Goal: Information Seeking & Learning: Understand process/instructions

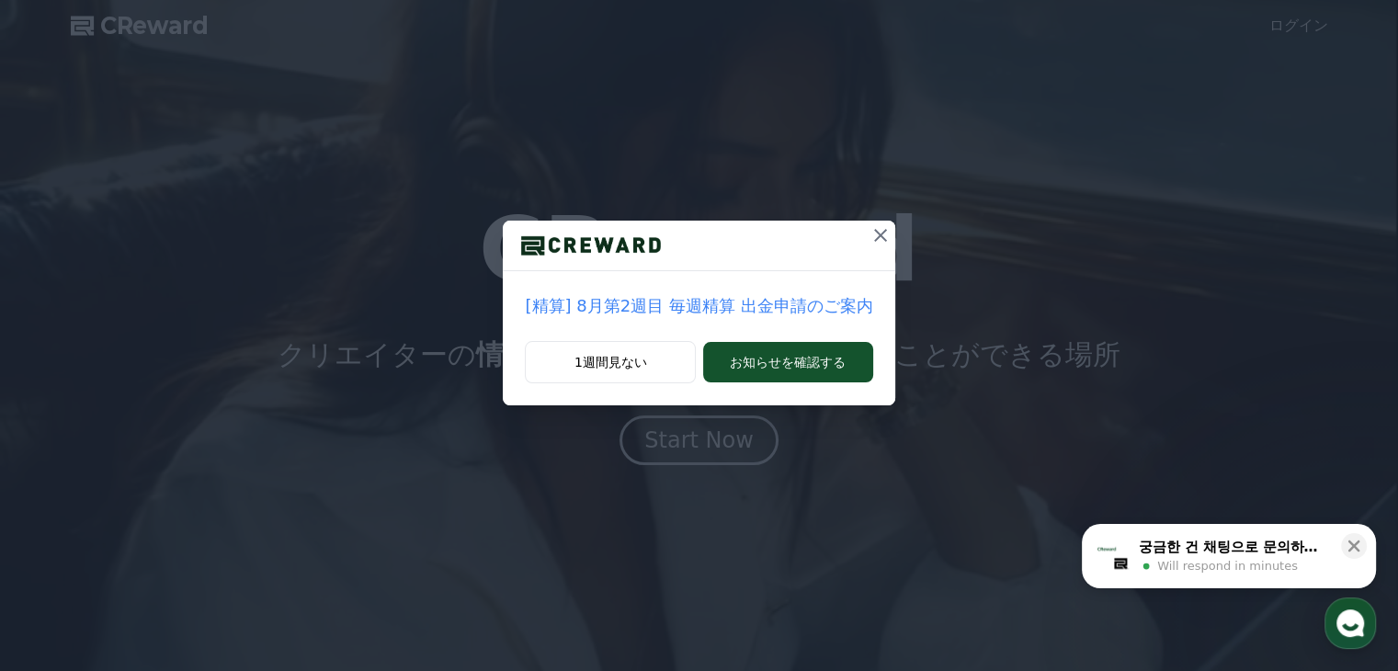
click at [869, 240] on icon at bounding box center [880, 235] width 22 height 22
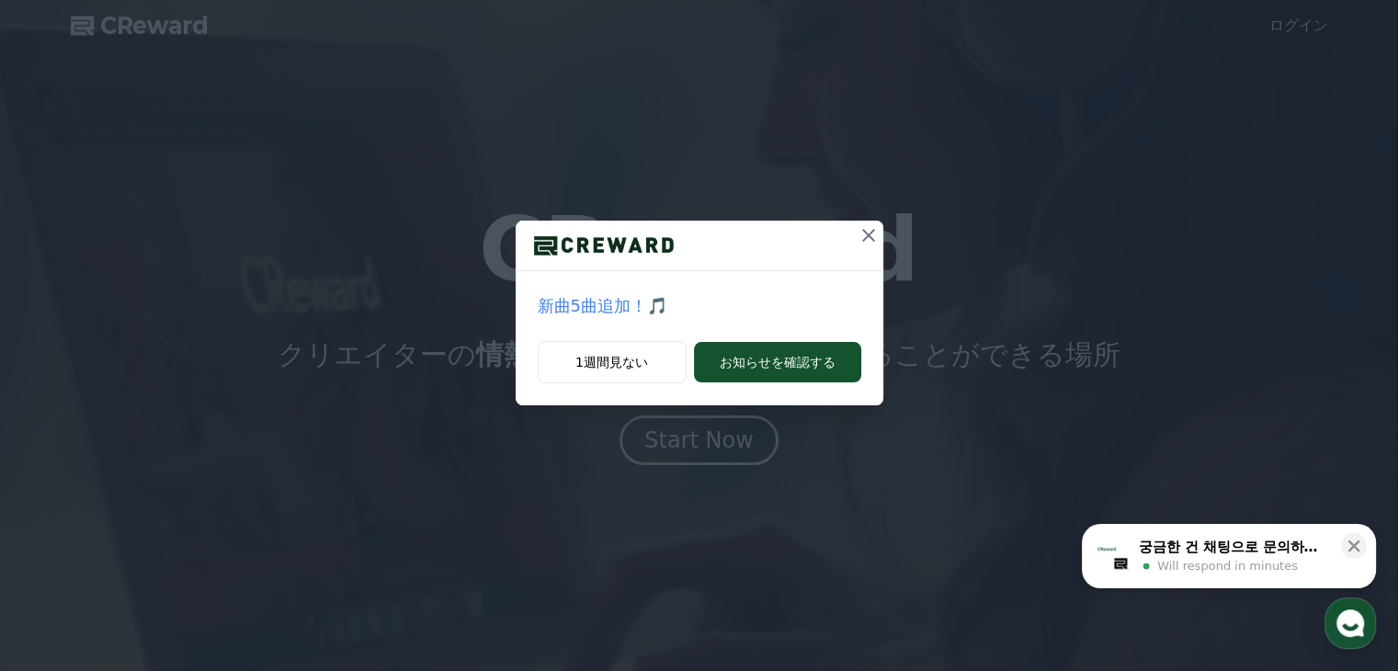
click at [869, 240] on icon at bounding box center [868, 235] width 22 height 22
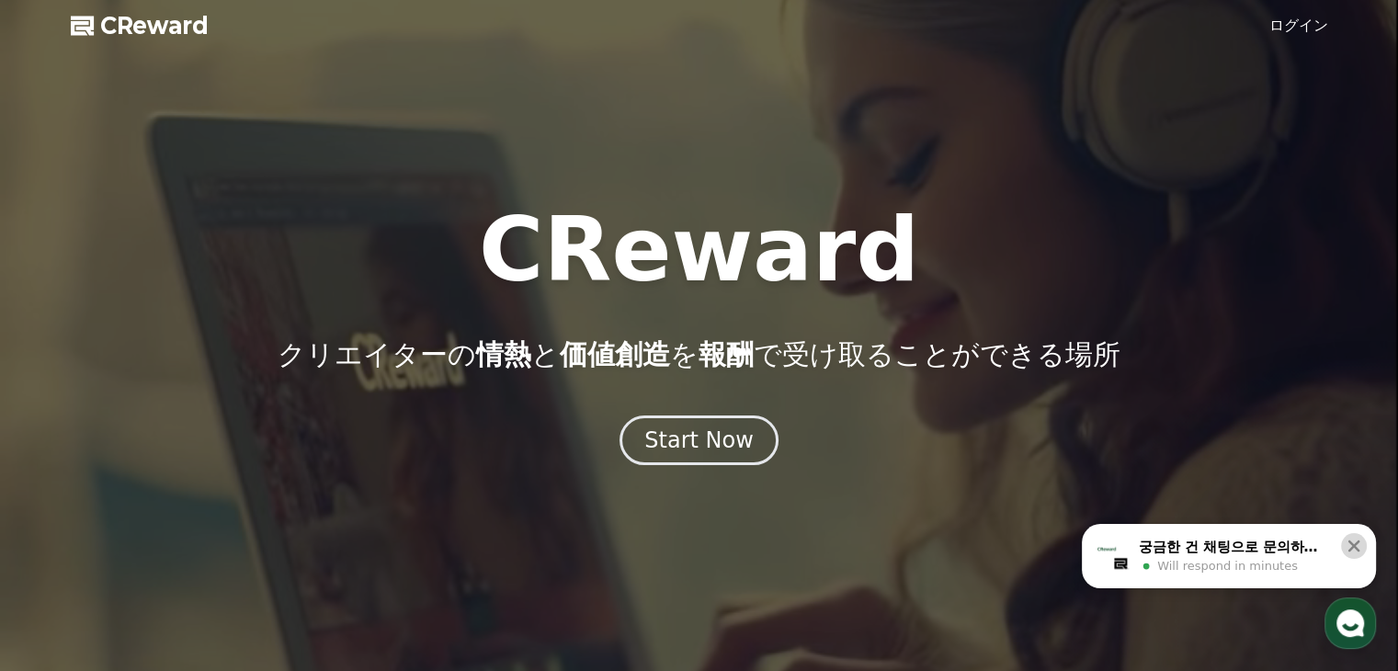
click at [1363, 549] on button at bounding box center [1354, 546] width 26 height 26
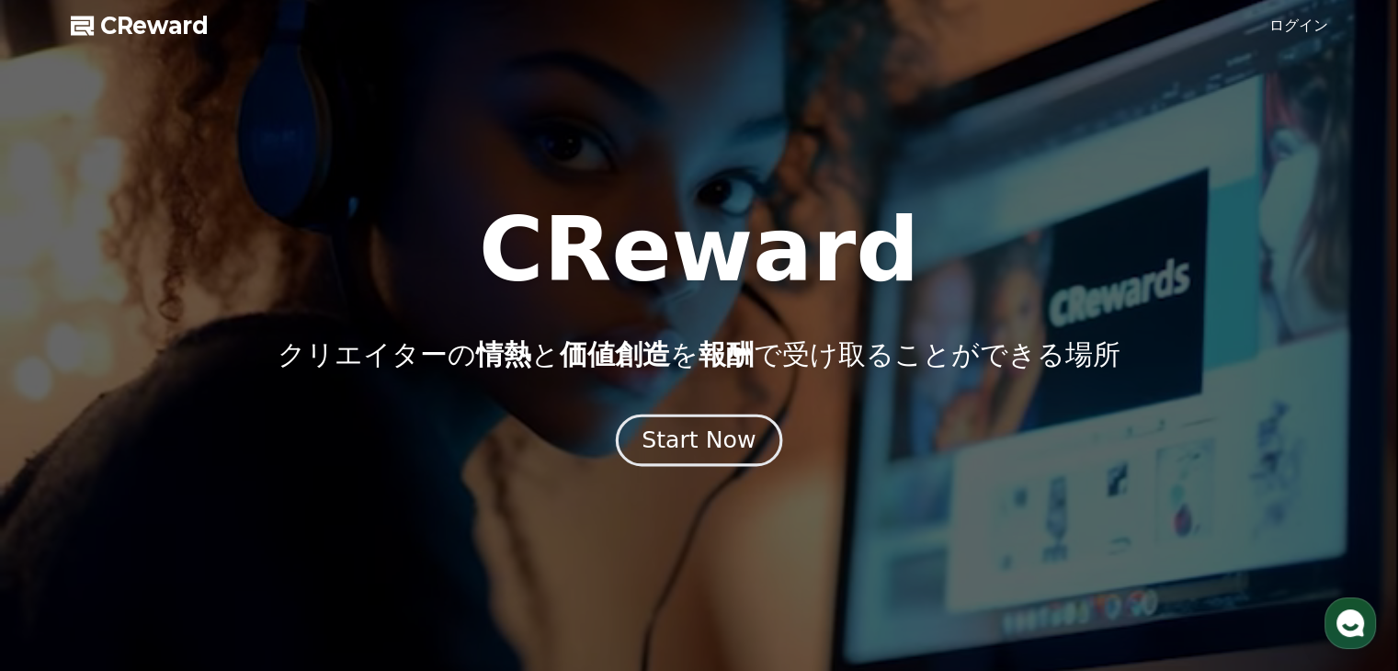
click at [712, 435] on div "Start Now" at bounding box center [698, 440] width 114 height 31
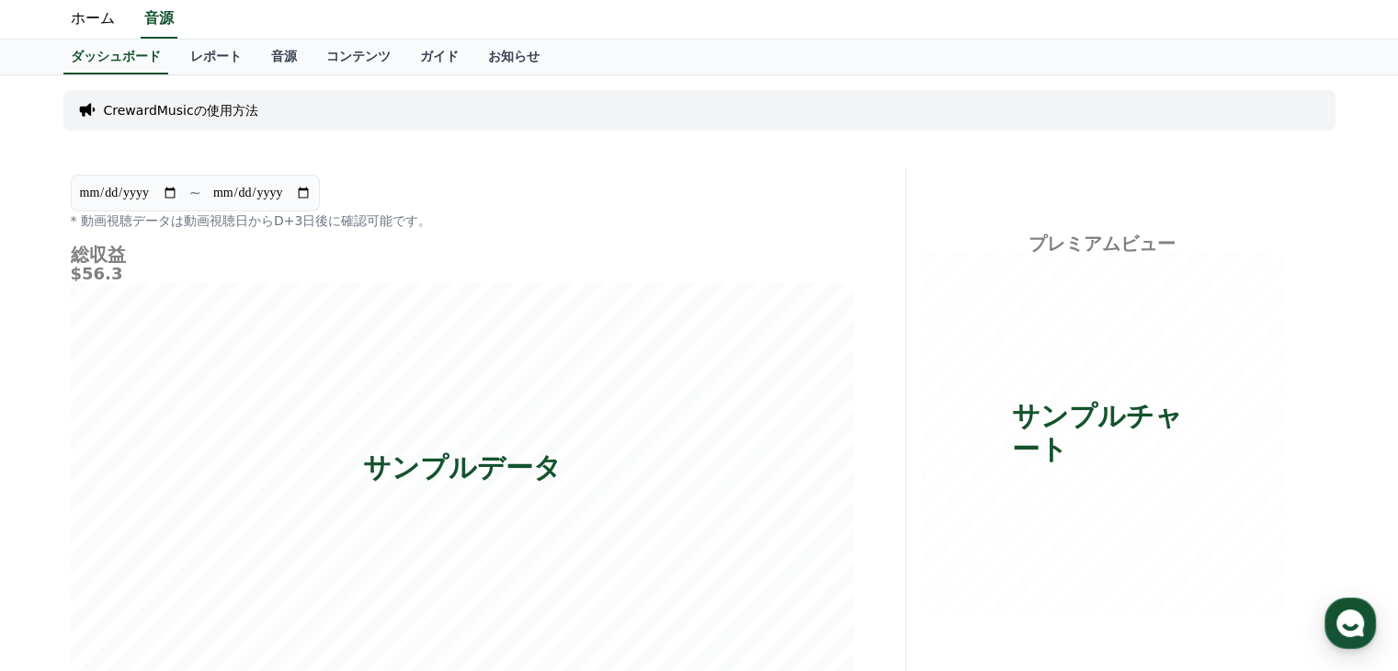
scroll to position [28, 0]
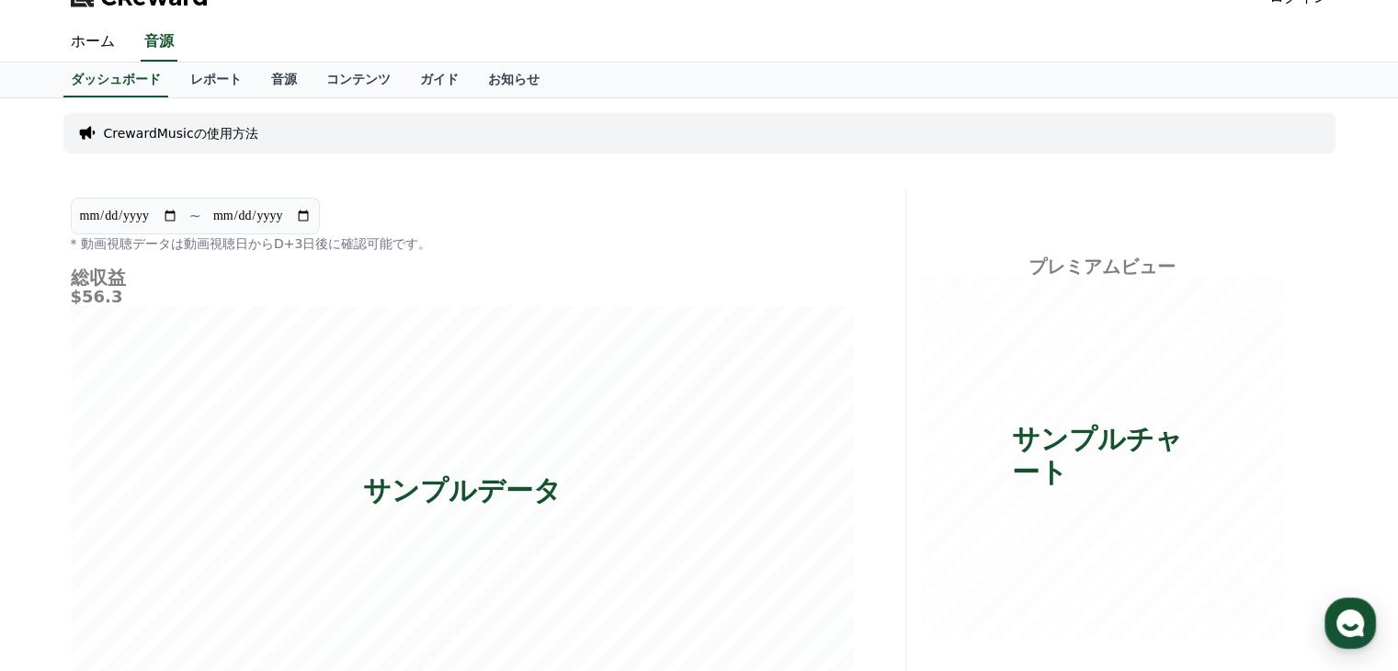
click at [115, 130] on p "CrewardMusicの使用方法" at bounding box center [181, 133] width 154 height 18
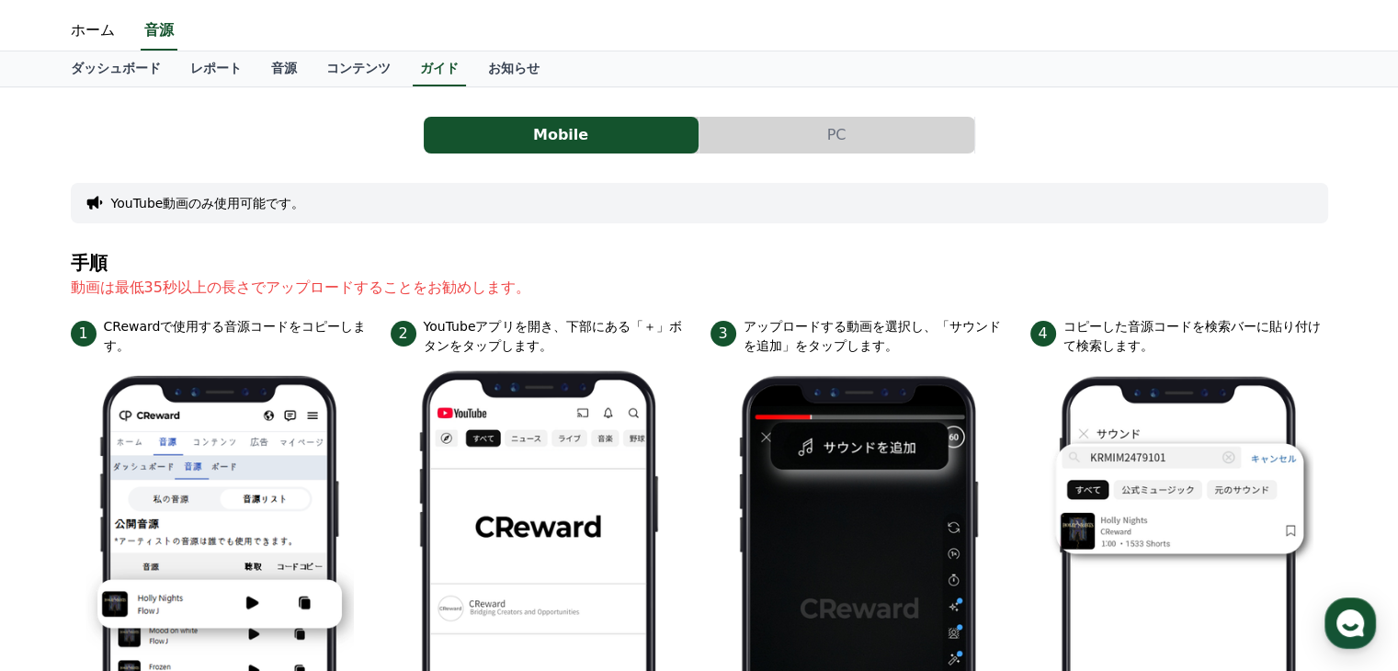
scroll to position [26, 0]
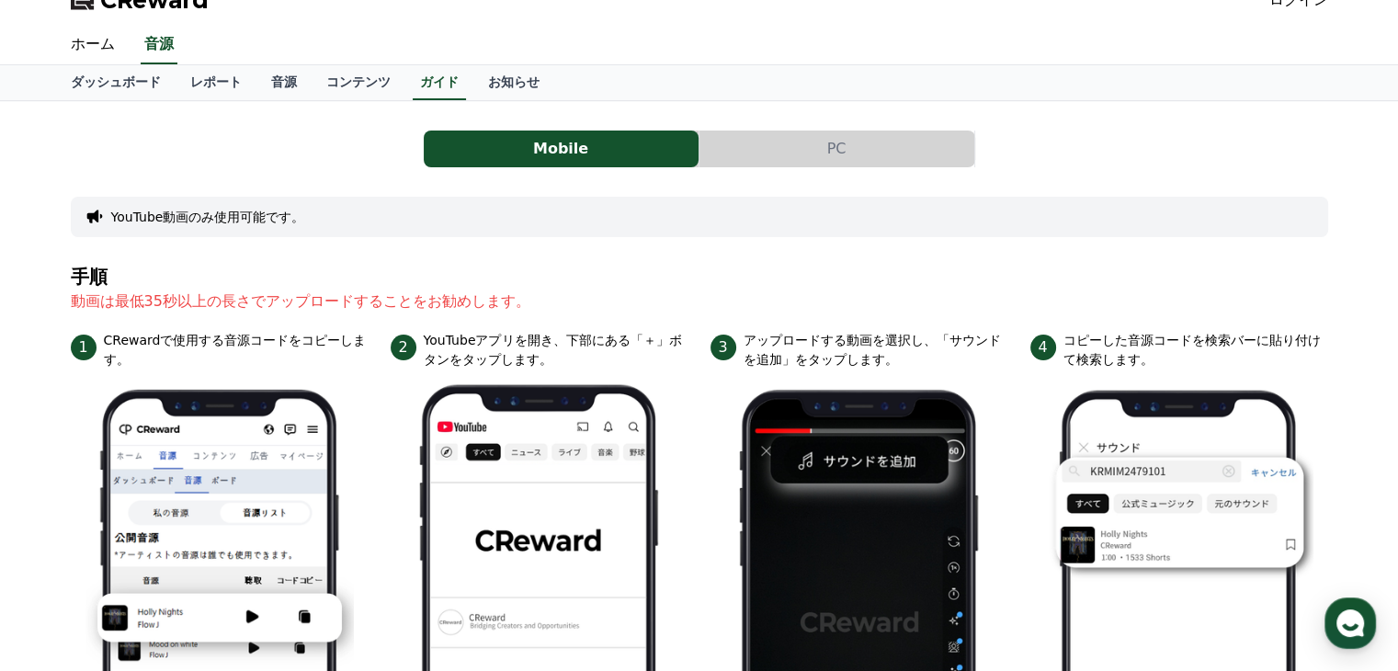
click at [732, 148] on button "PC" at bounding box center [836, 148] width 275 height 37
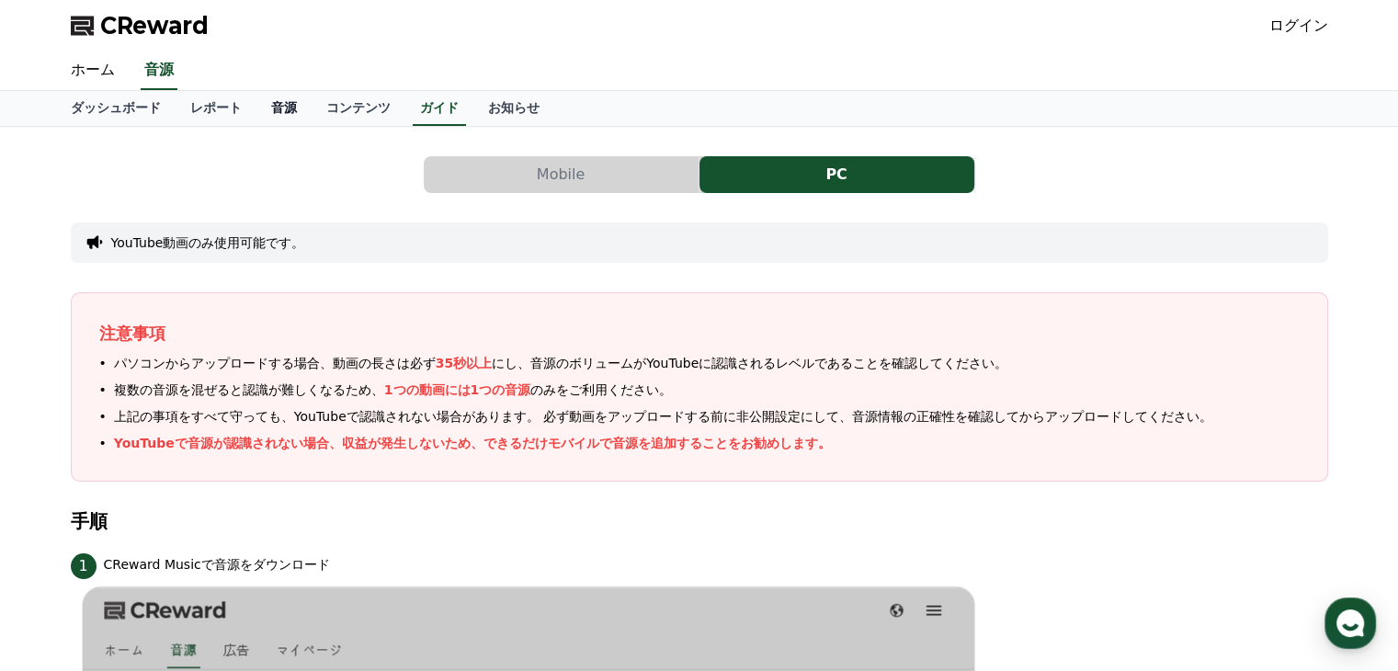
click at [264, 106] on link "音源" at bounding box center [283, 108] width 55 height 35
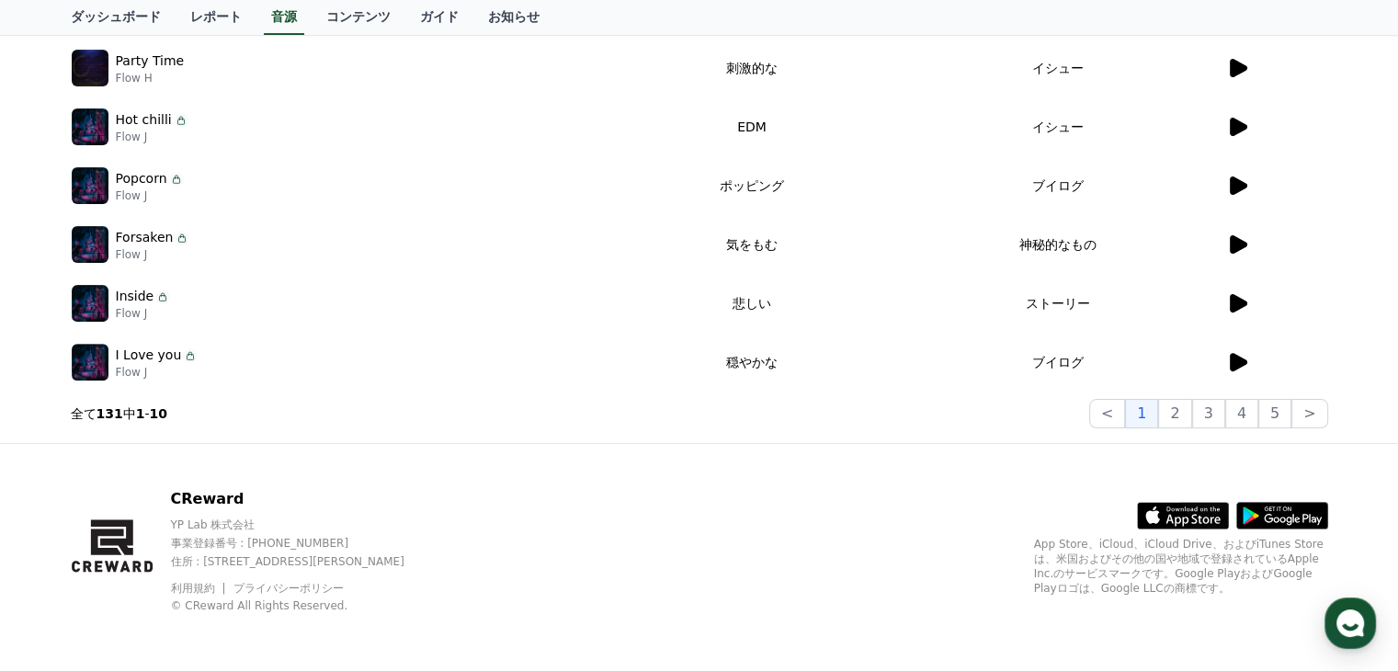
scroll to position [481, 0]
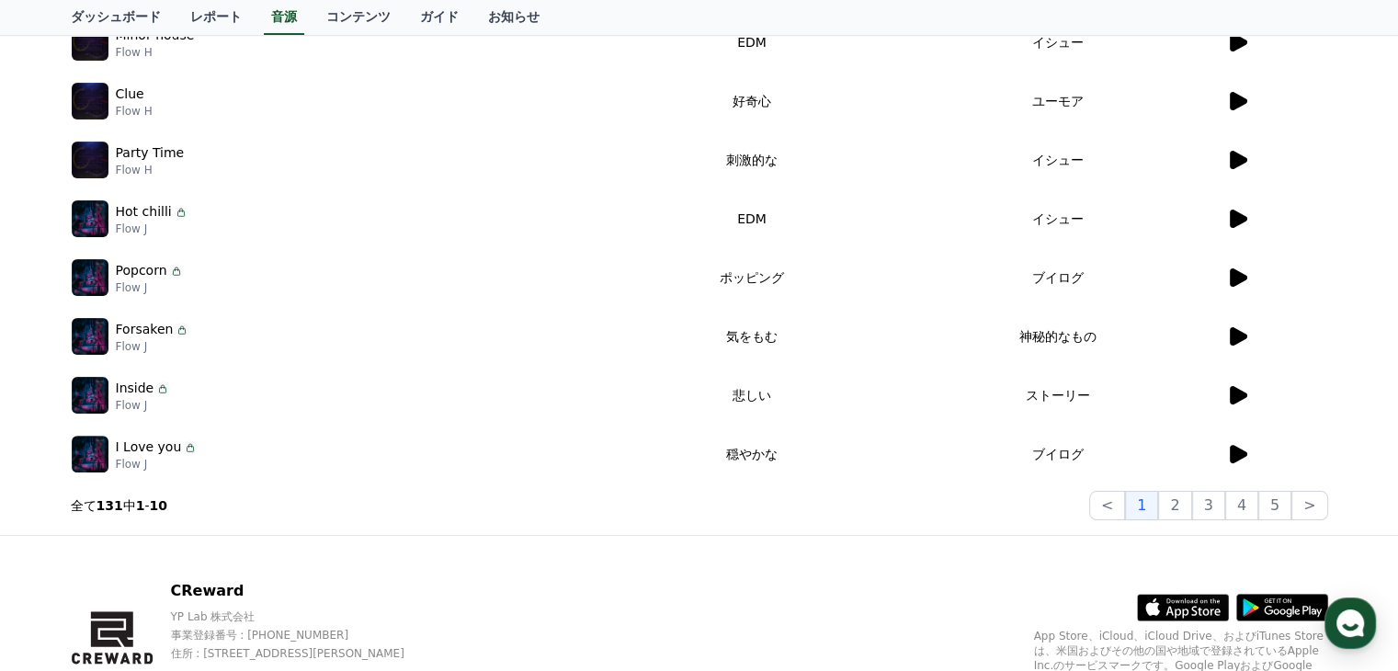
click at [88, 395] on img at bounding box center [90, 395] width 37 height 37
click at [1242, 393] on icon at bounding box center [1238, 395] width 17 height 18
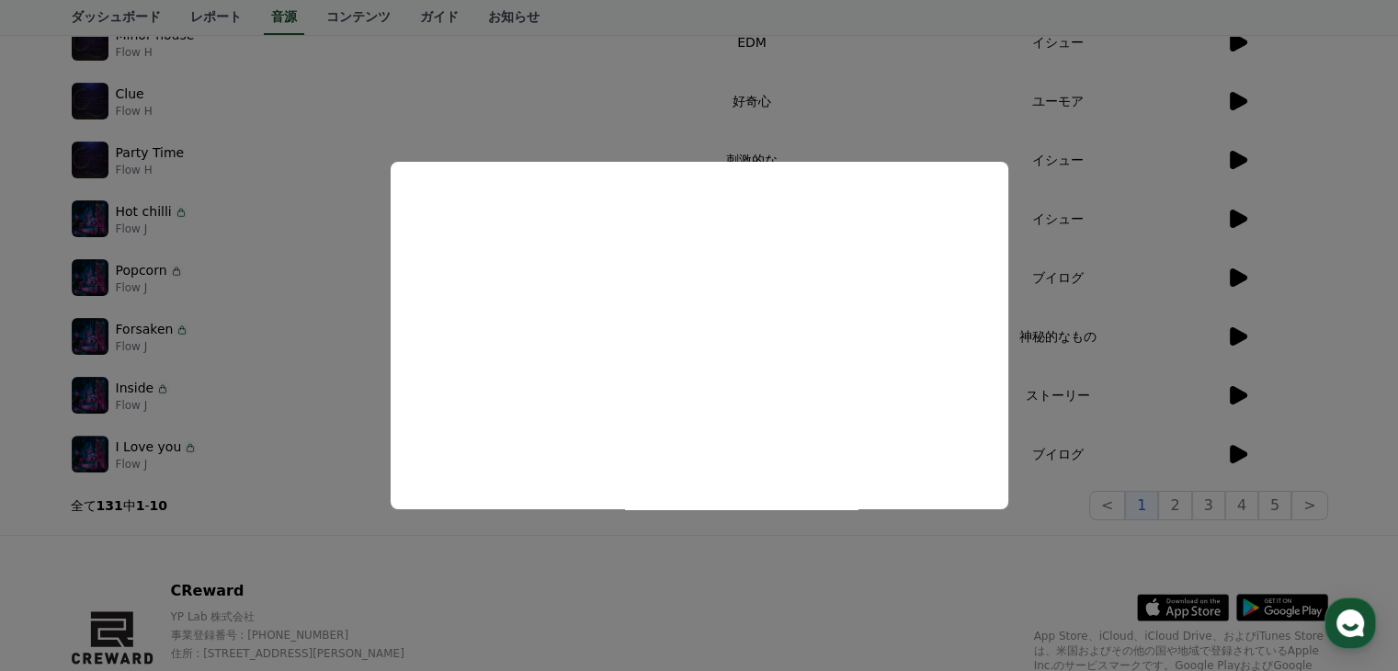
click at [341, 335] on button "close modal" at bounding box center [699, 335] width 1398 height 671
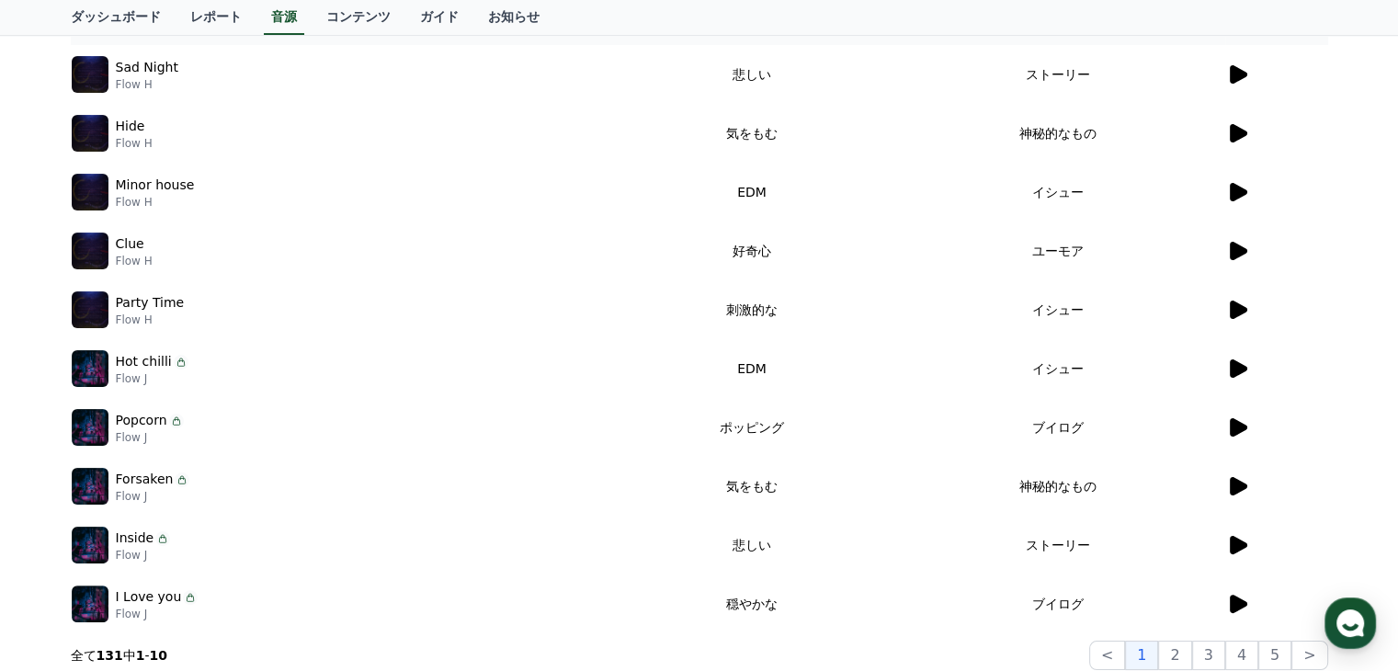
scroll to position [297, 0]
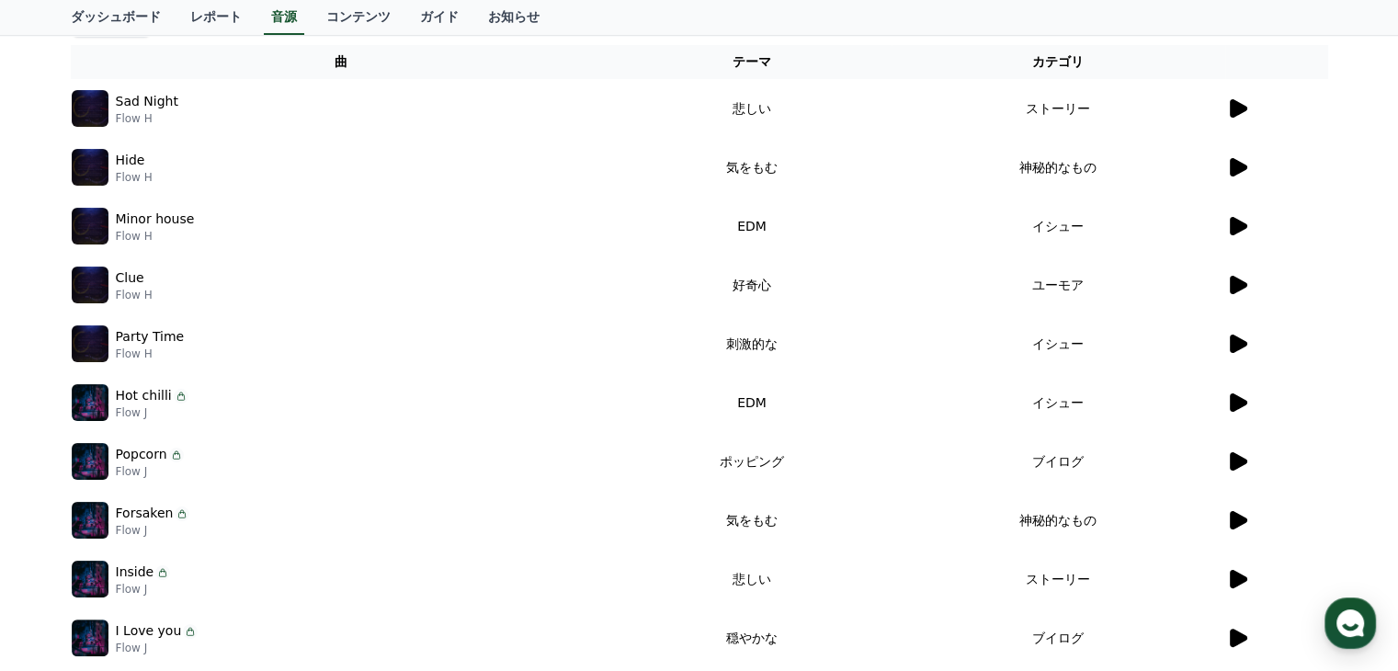
click at [1242, 104] on icon at bounding box center [1238, 108] width 17 height 18
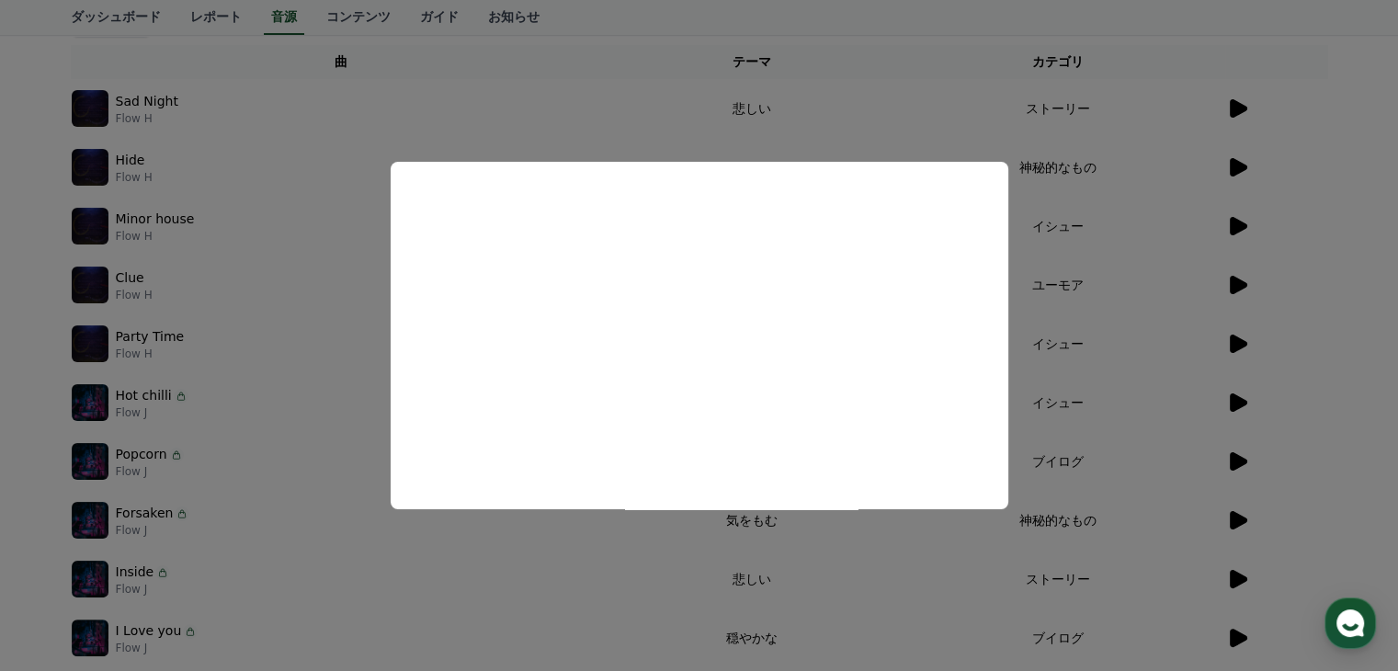
click at [17, 181] on button "close modal" at bounding box center [699, 335] width 1398 height 671
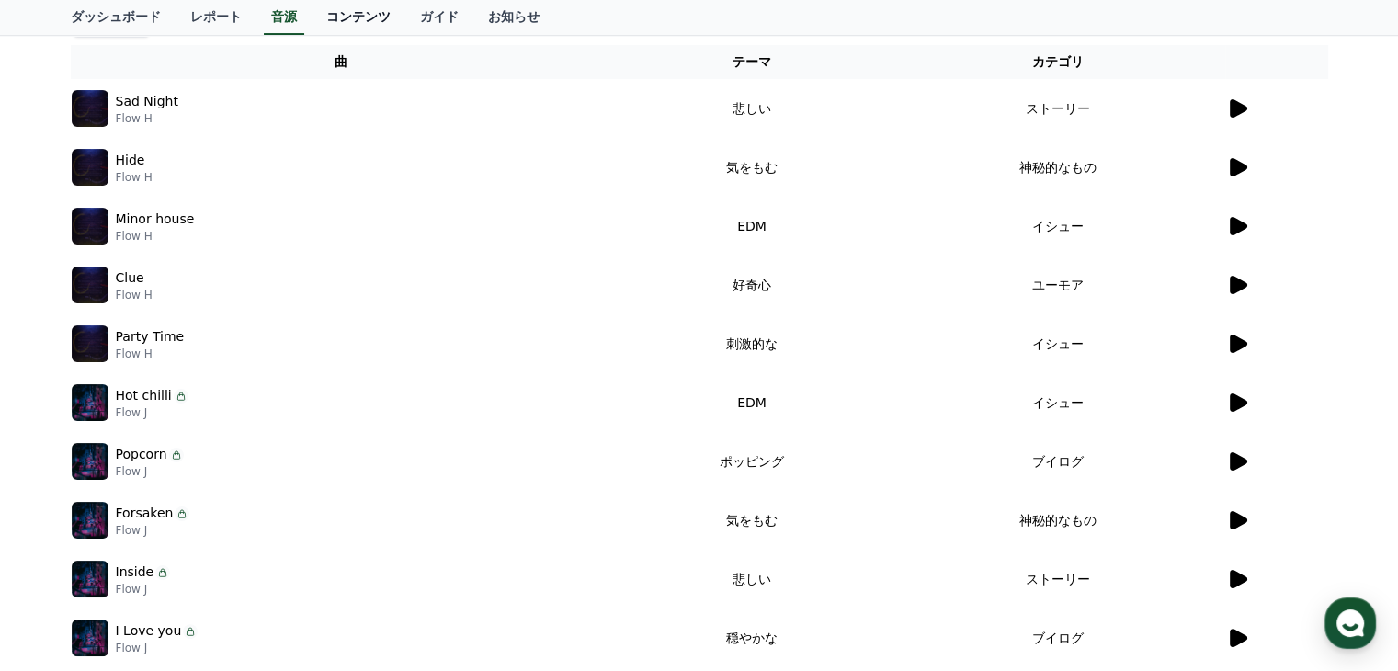
click at [312, 11] on link "コンテンツ" at bounding box center [359, 17] width 94 height 35
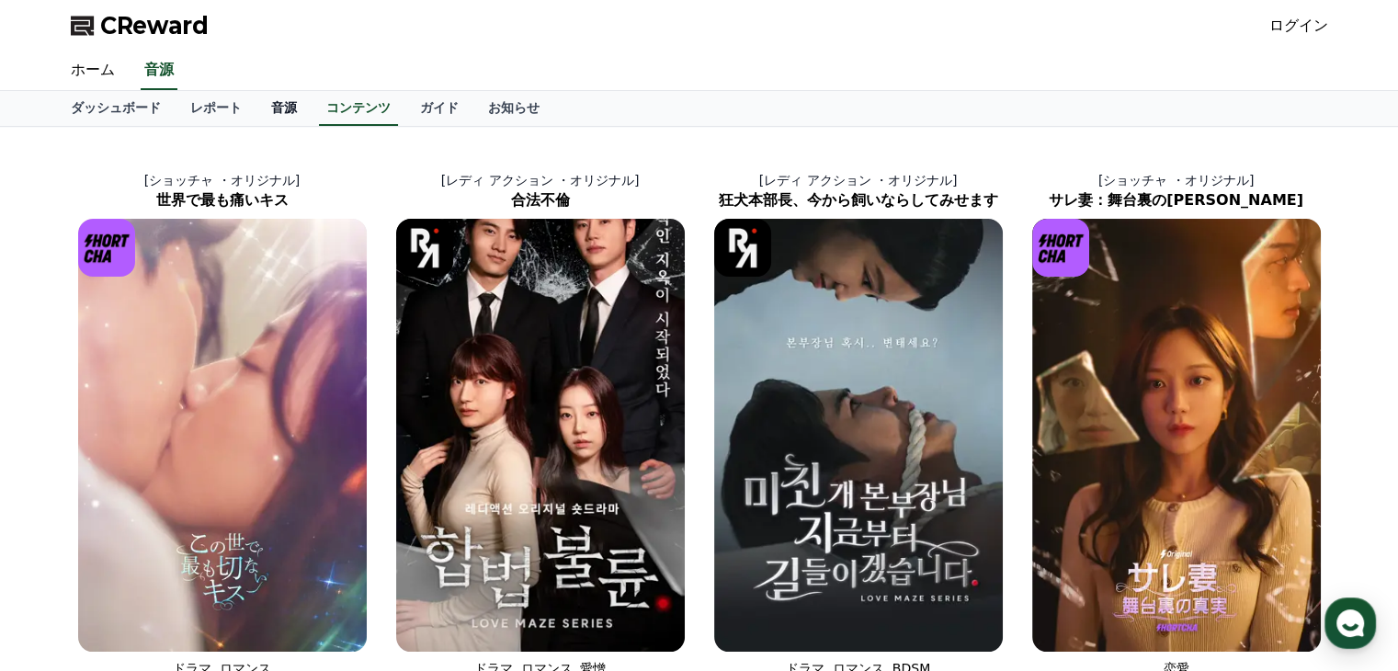
click at [256, 108] on link "音源" at bounding box center [283, 108] width 55 height 35
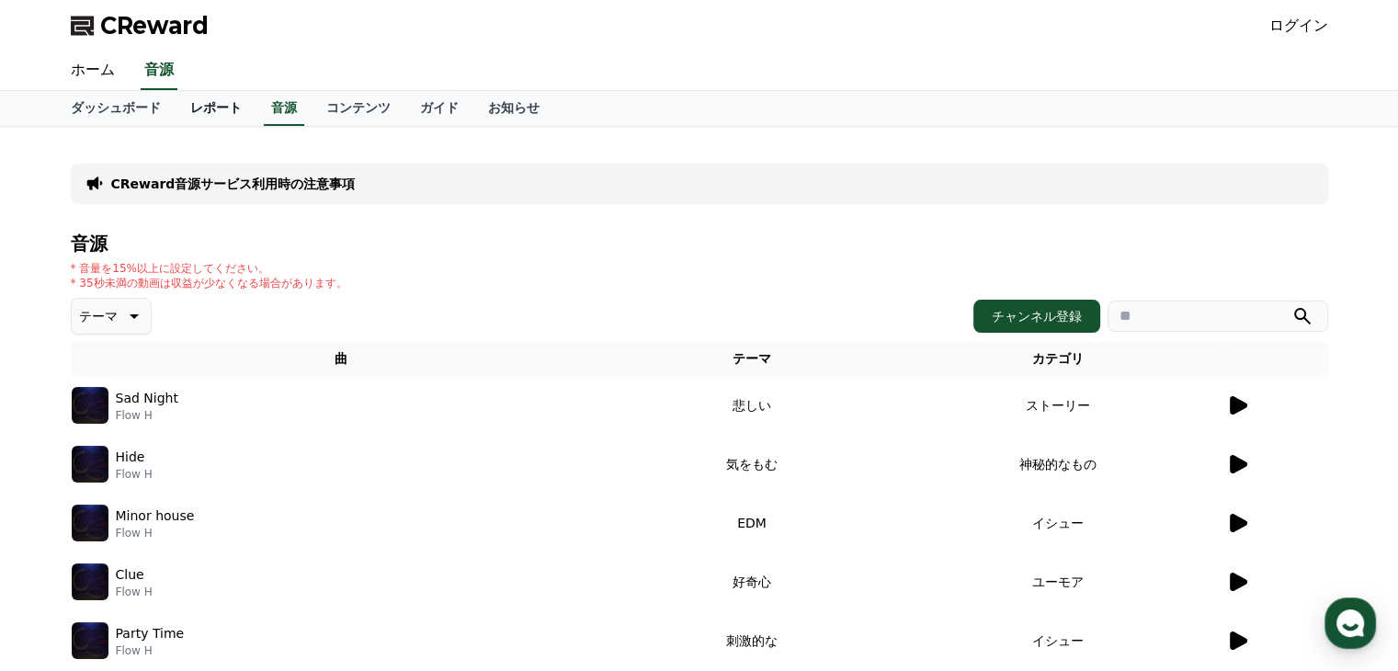
click at [204, 105] on link "レポート" at bounding box center [216, 108] width 81 height 35
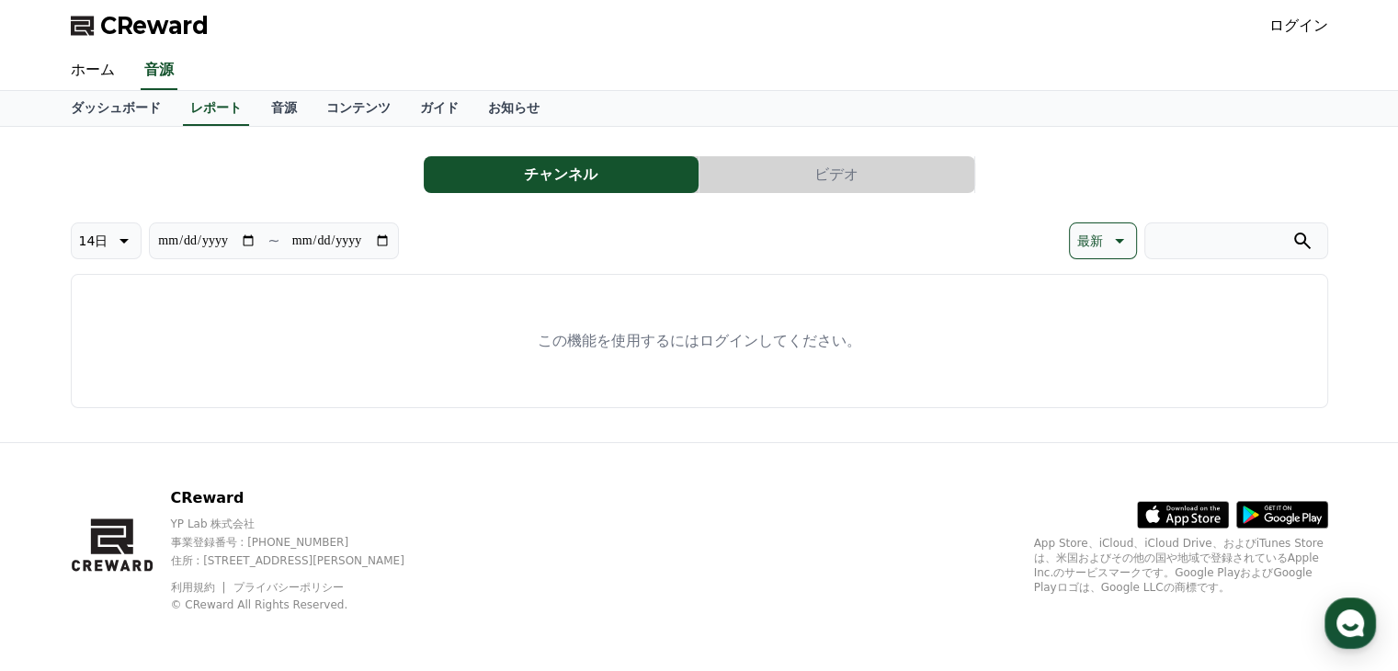
click at [823, 181] on button "ビデオ" at bounding box center [836, 174] width 275 height 37
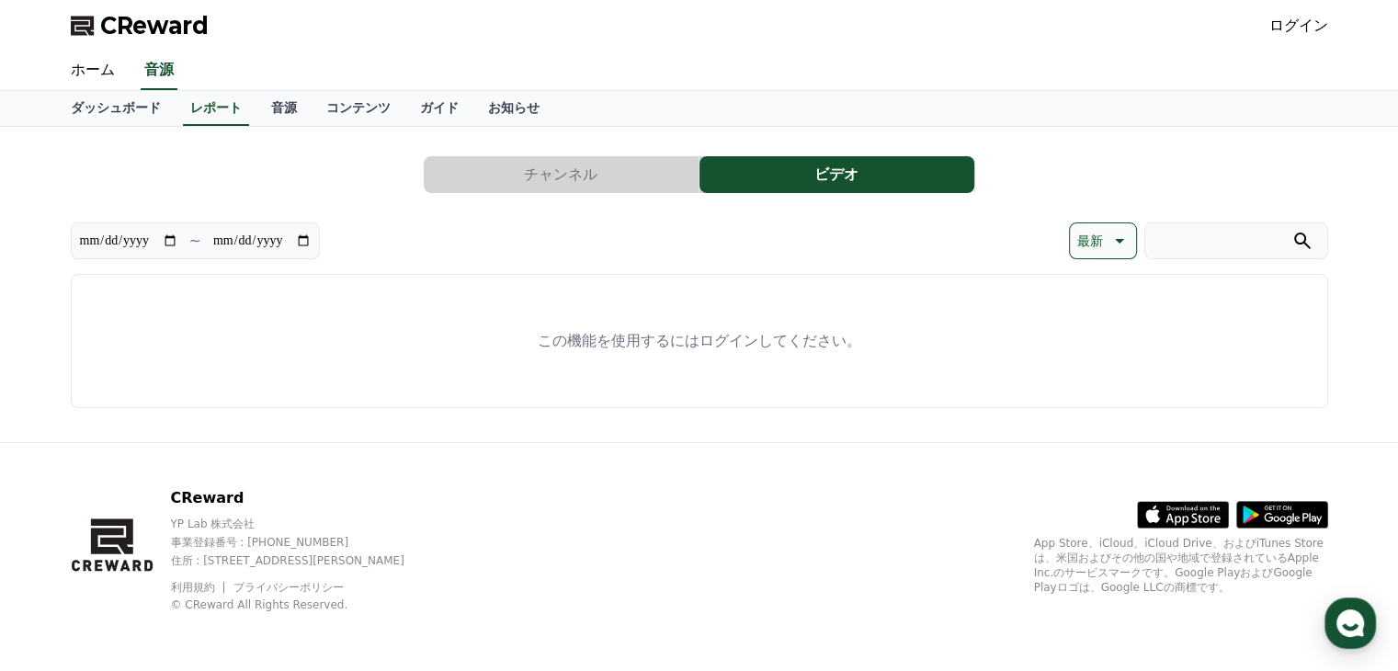
click at [614, 173] on button "チャンネル" at bounding box center [561, 174] width 275 height 37
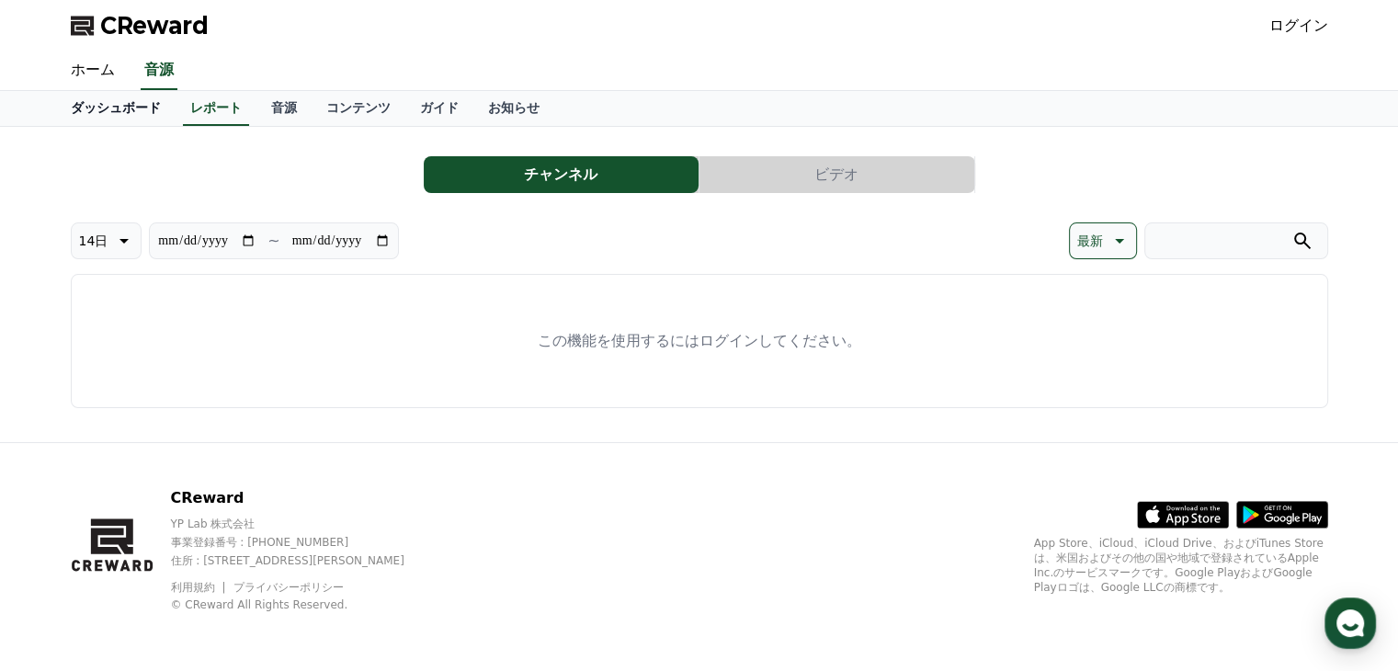
click at [115, 107] on link "ダッシュボード" at bounding box center [115, 108] width 119 height 35
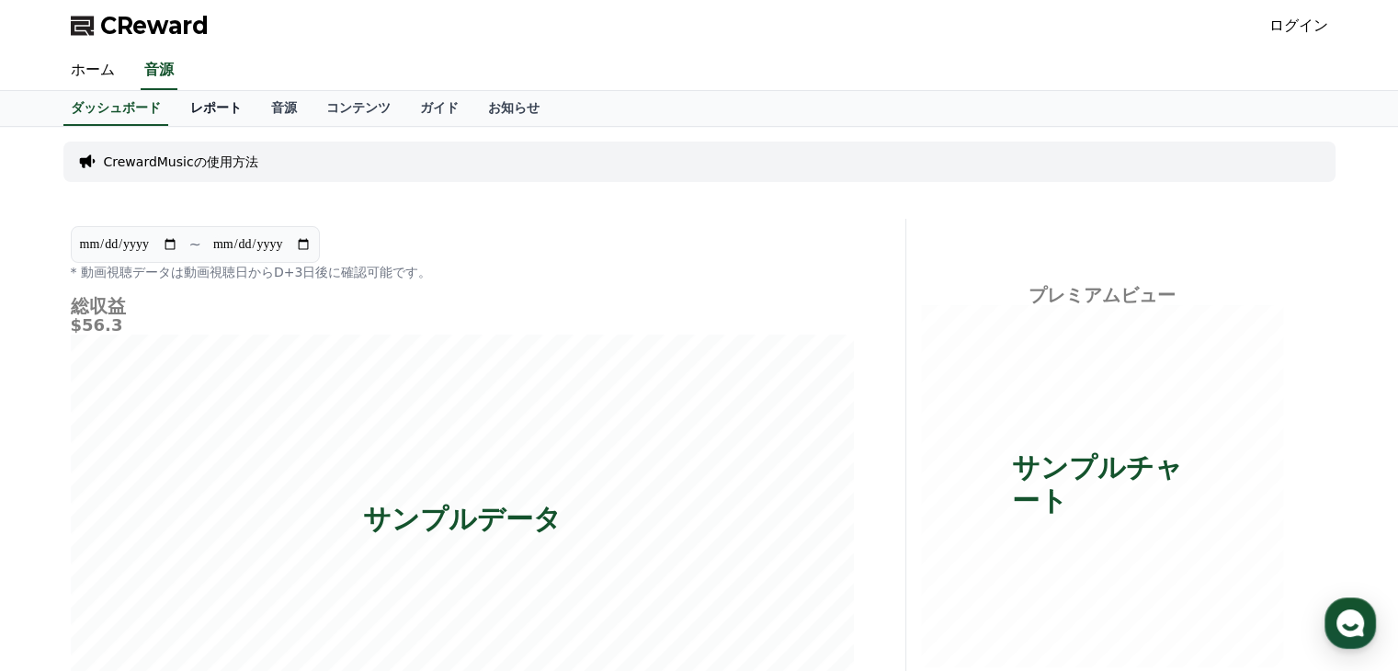
click at [191, 102] on link "レポート" at bounding box center [216, 108] width 81 height 35
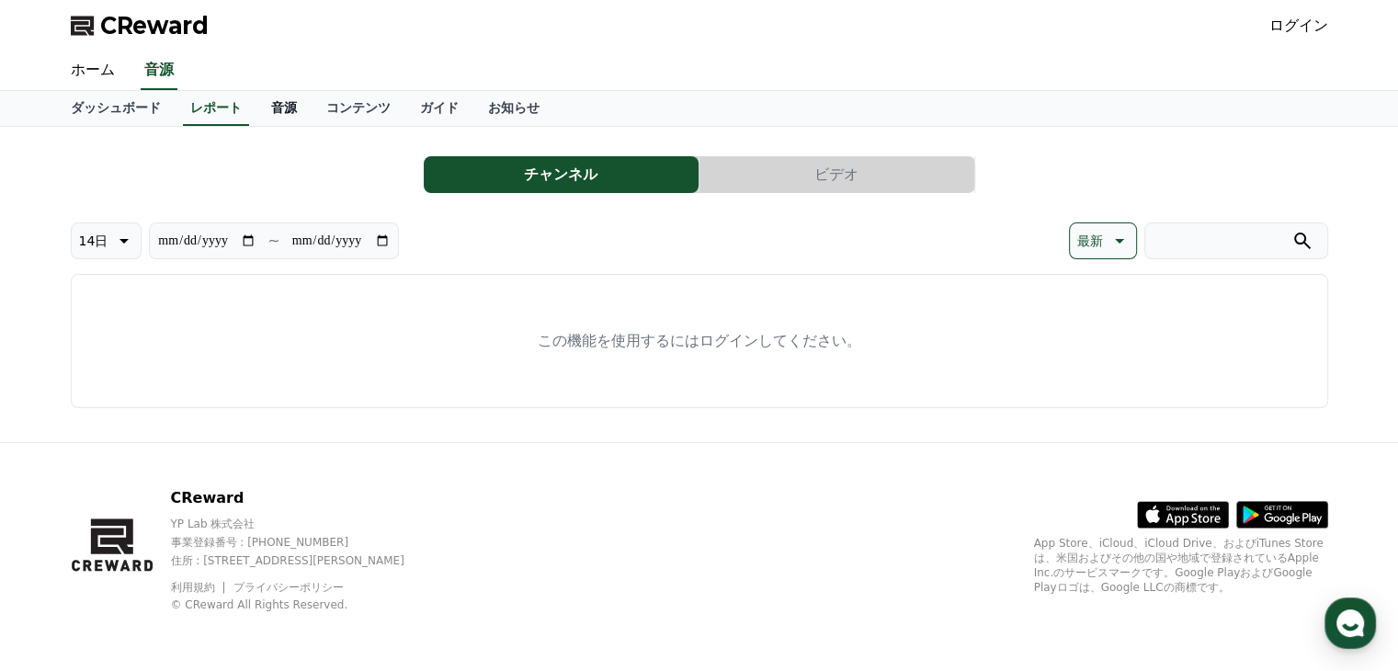
click at [256, 105] on link "音源" at bounding box center [283, 108] width 55 height 35
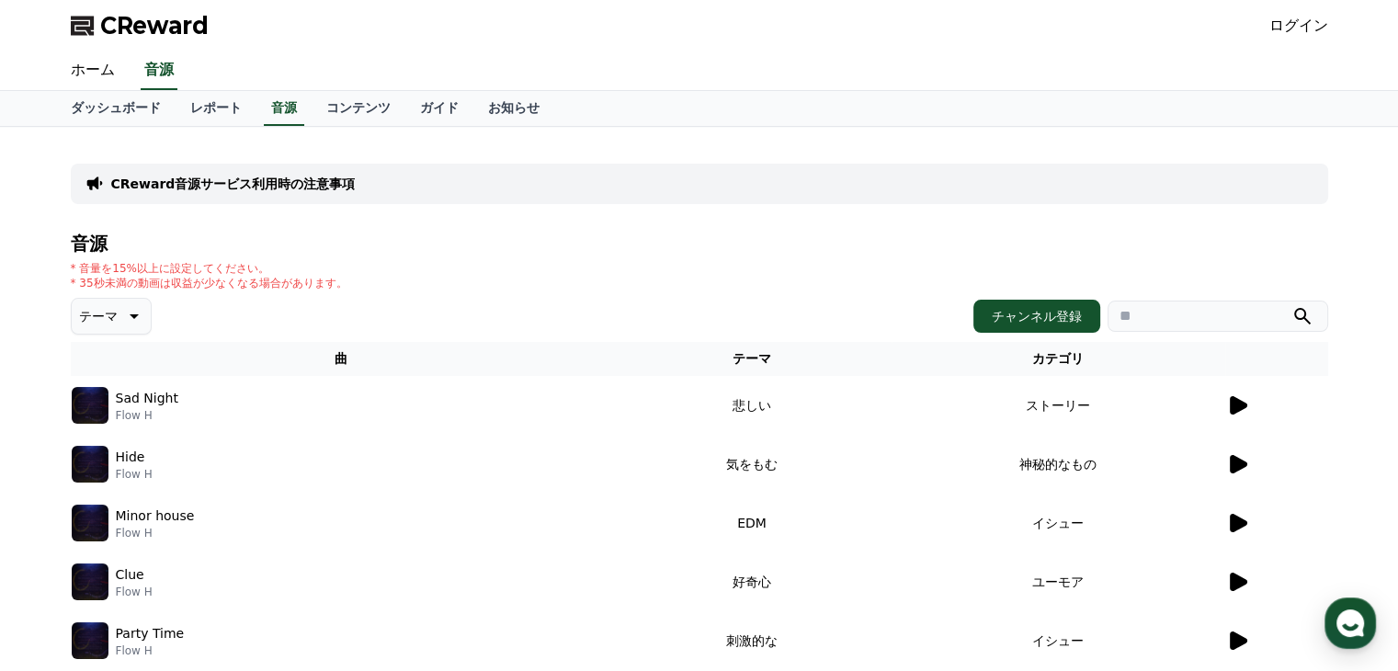
click at [130, 315] on icon at bounding box center [134, 316] width 9 height 5
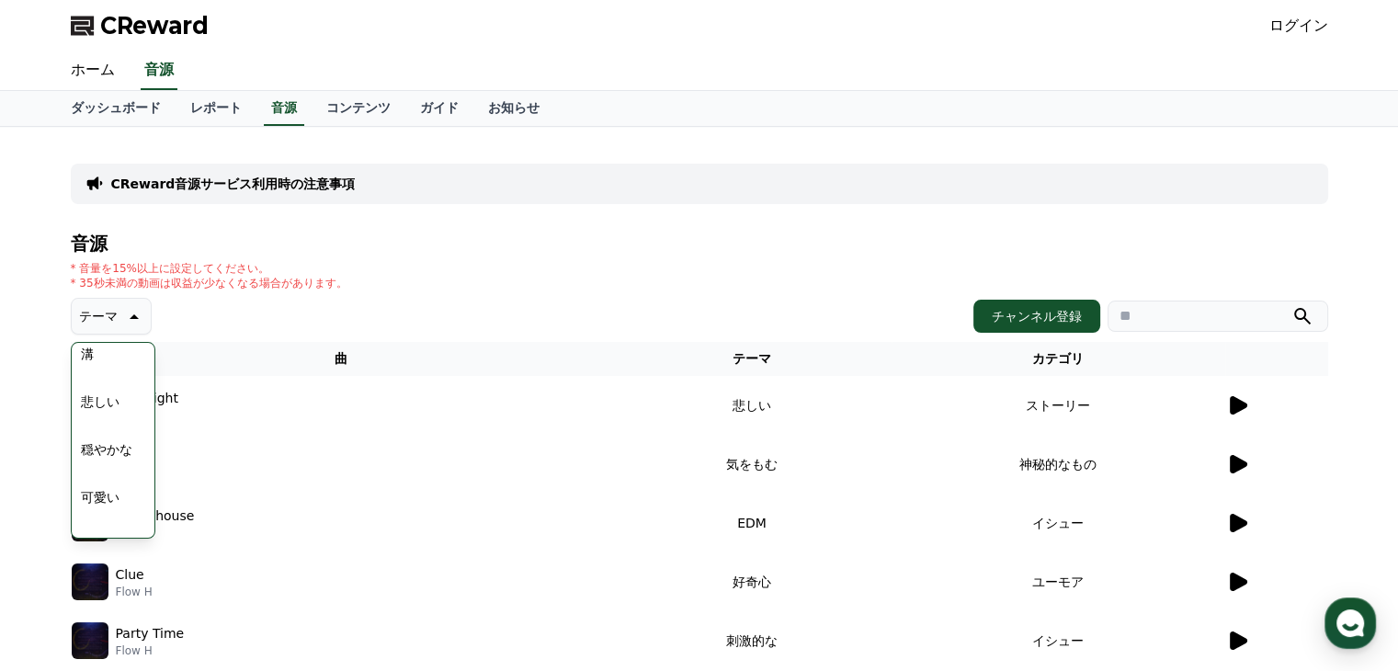
scroll to position [573, 0]
click at [103, 459] on button "悲しい" at bounding box center [100, 460] width 53 height 40
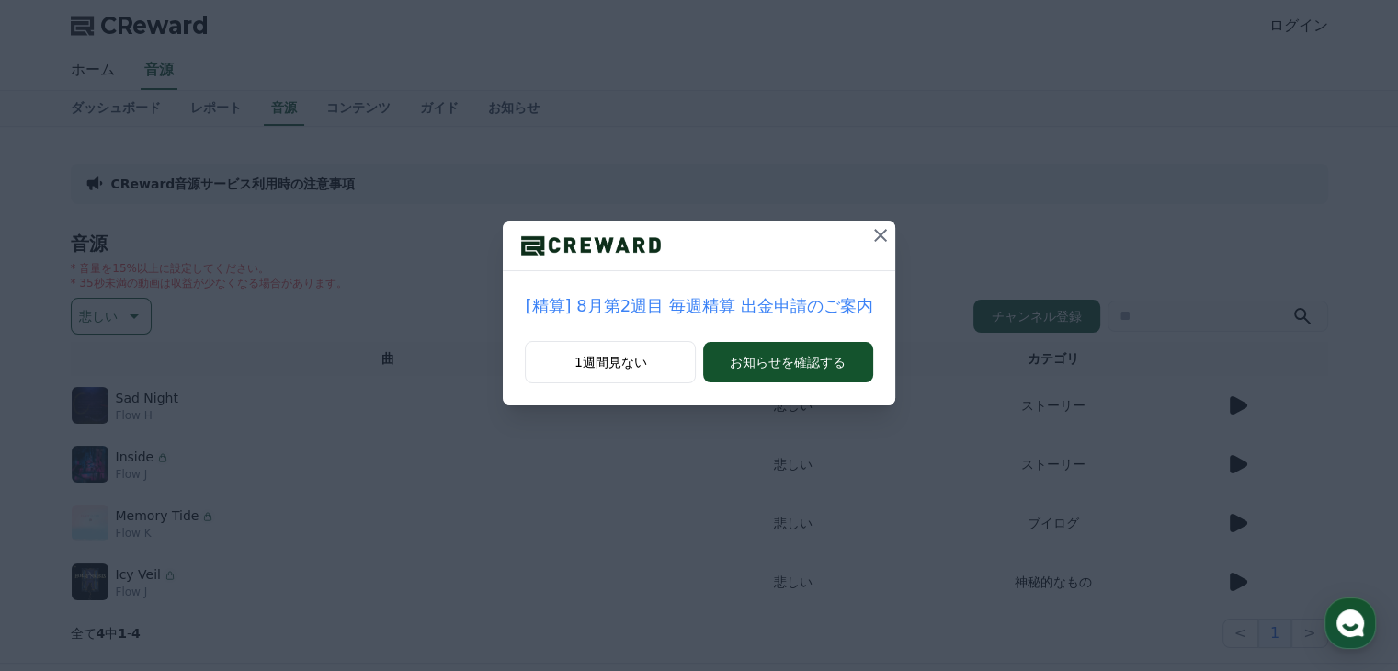
click at [871, 240] on icon at bounding box center [880, 235] width 22 height 22
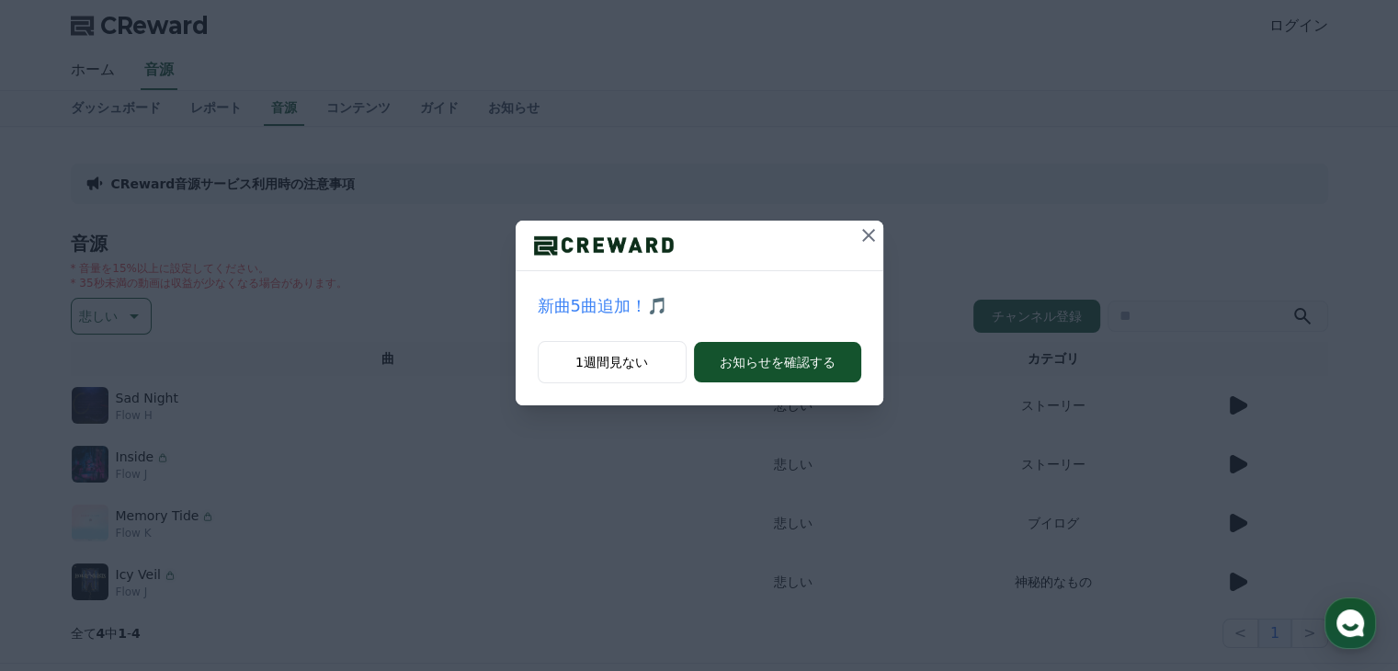
click at [868, 237] on icon at bounding box center [868, 235] width 22 height 22
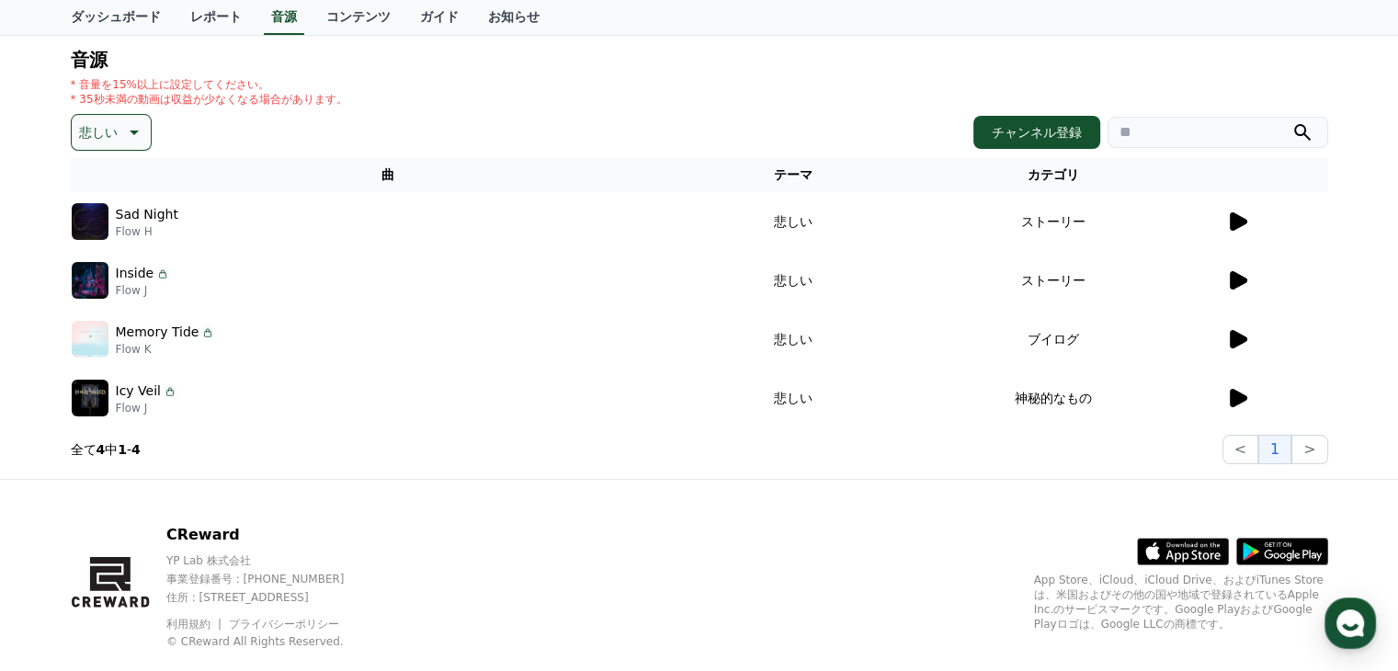
scroll to position [220, 0]
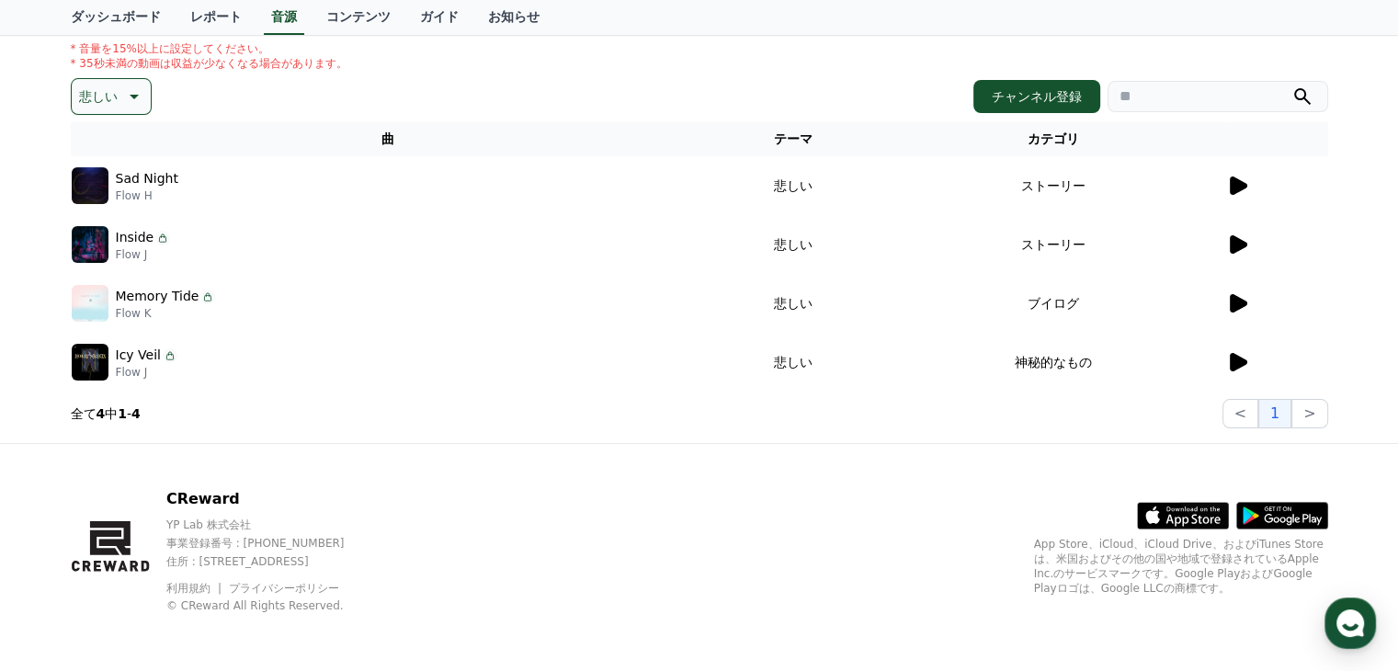
click at [1231, 301] on icon at bounding box center [1238, 303] width 17 height 18
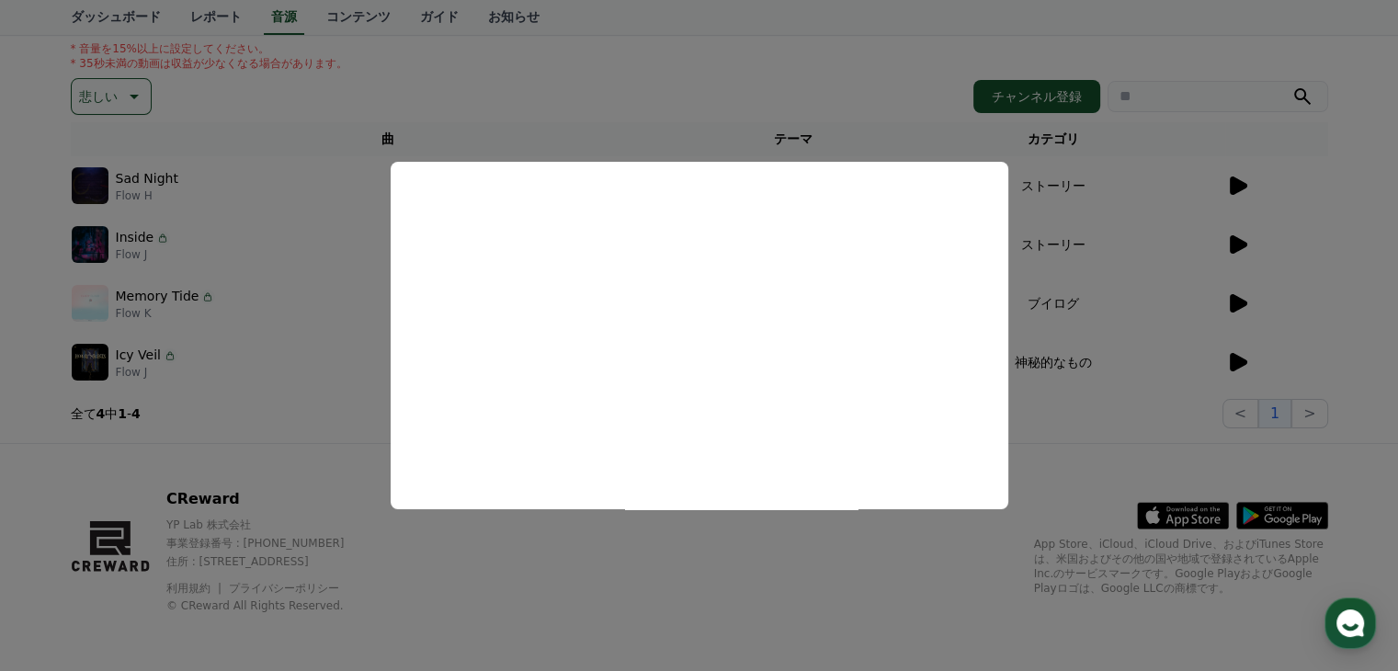
click at [1298, 369] on button "close modal" at bounding box center [699, 335] width 1398 height 671
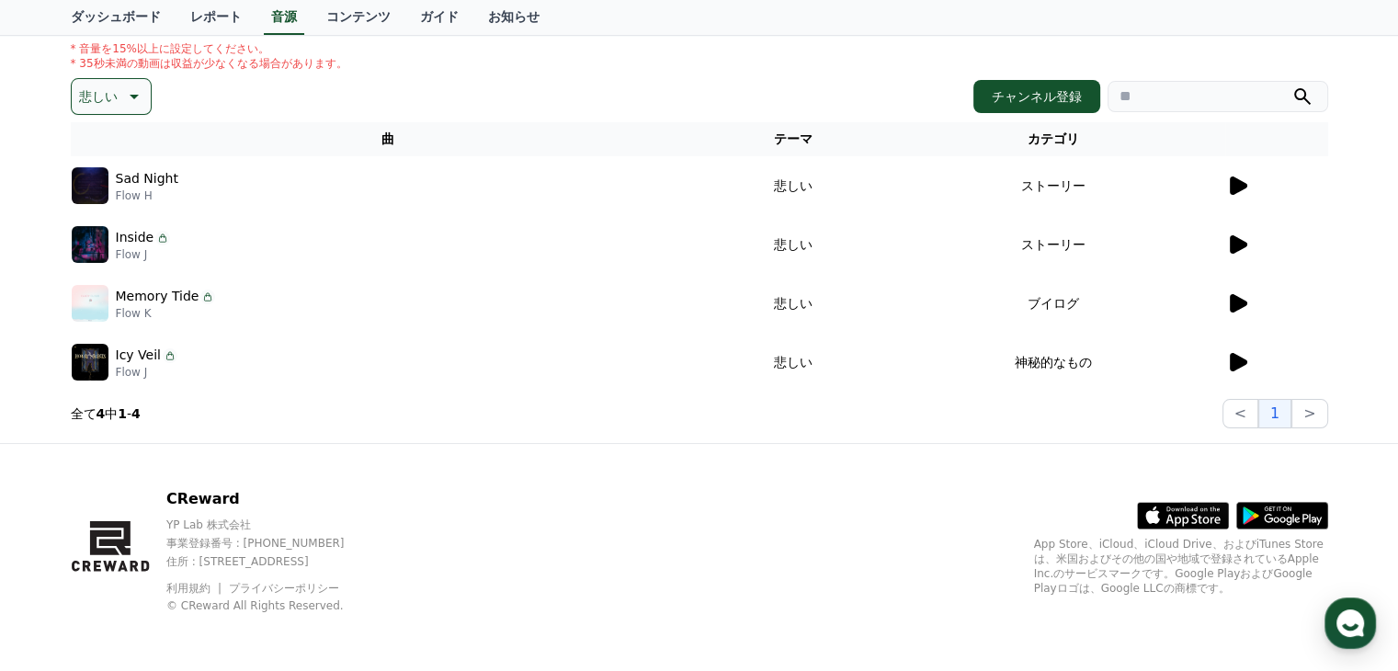
click at [1236, 361] on icon at bounding box center [1238, 362] width 17 height 18
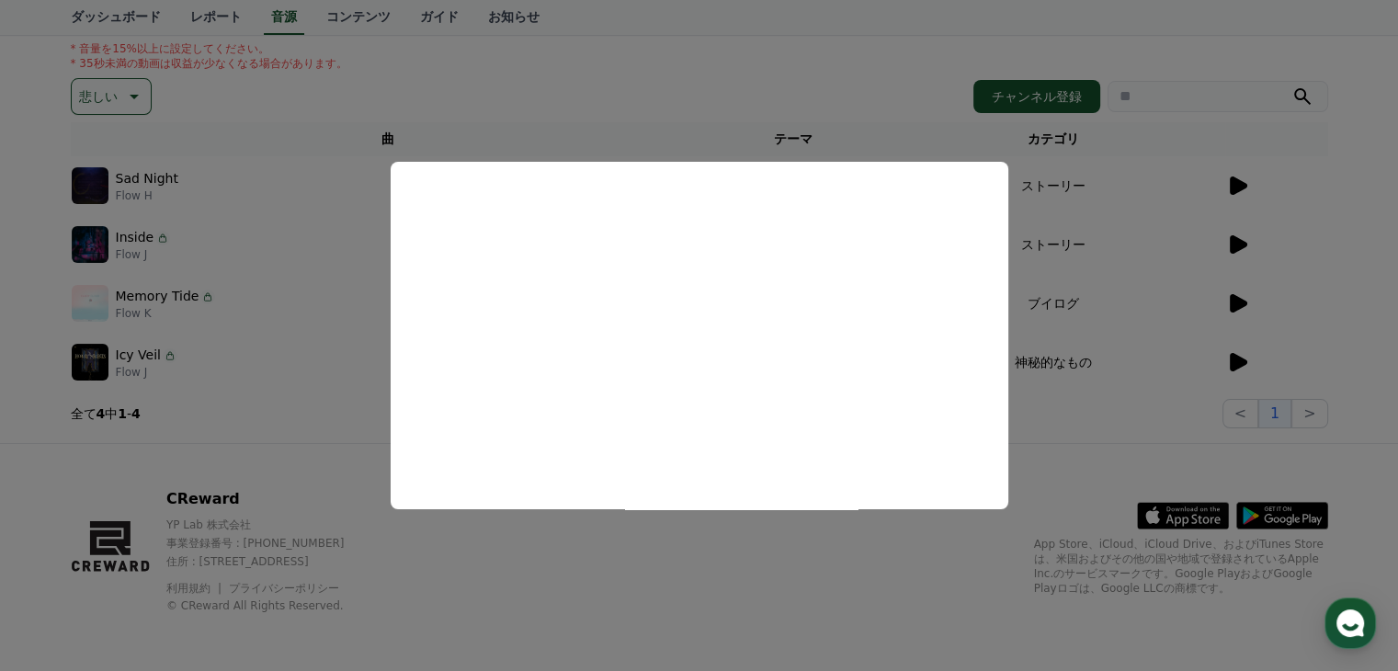
click at [1338, 335] on button "close modal" at bounding box center [699, 335] width 1398 height 671
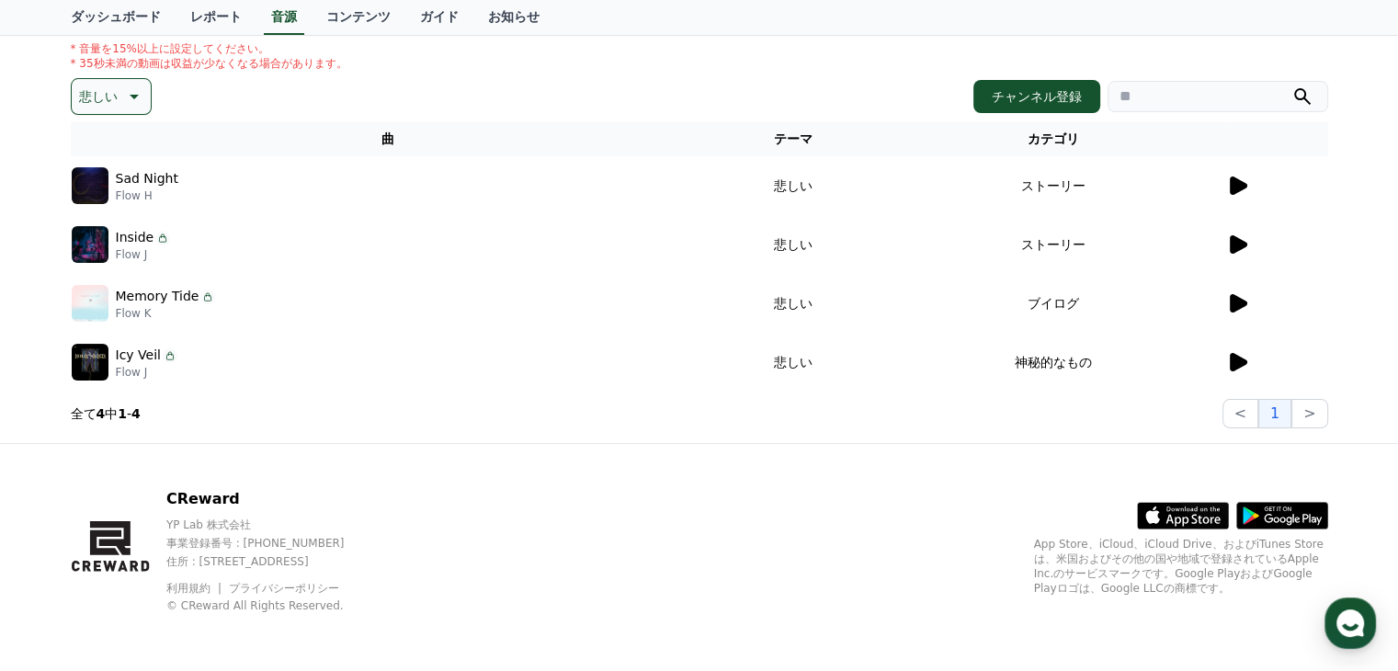
scroll to position [128, 0]
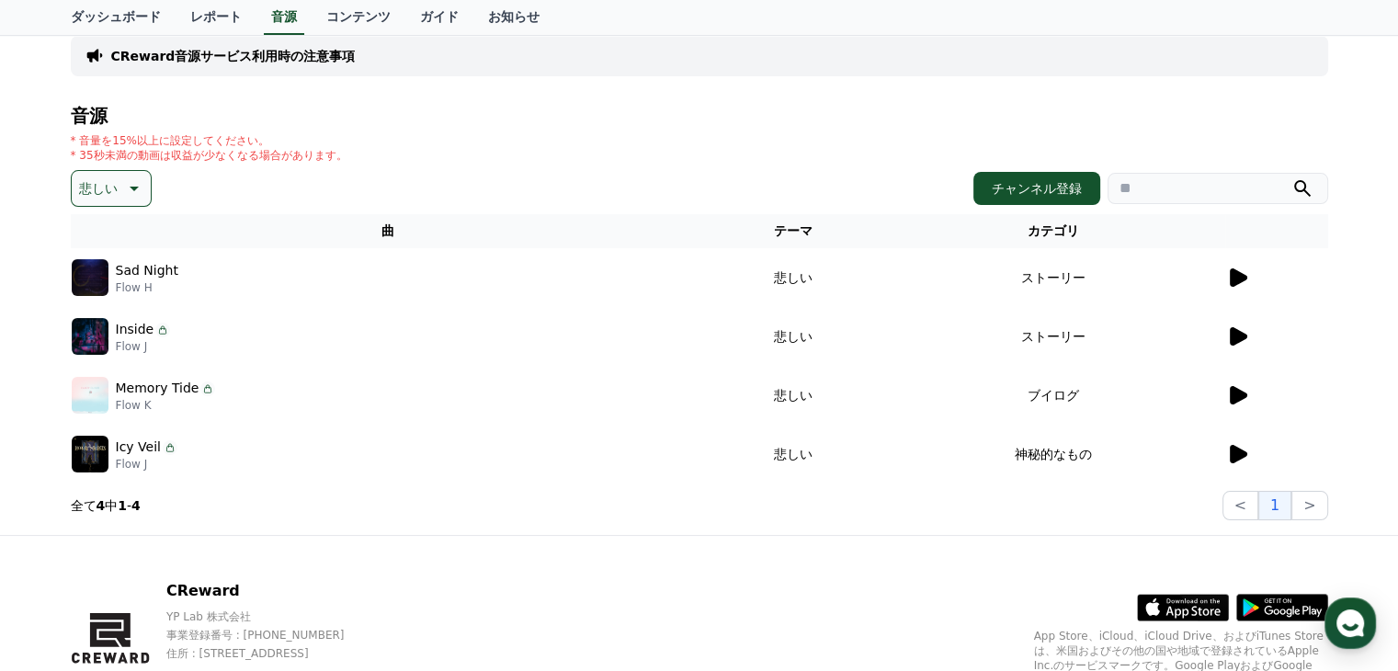
click at [121, 188] on icon at bounding box center [132, 188] width 22 height 22
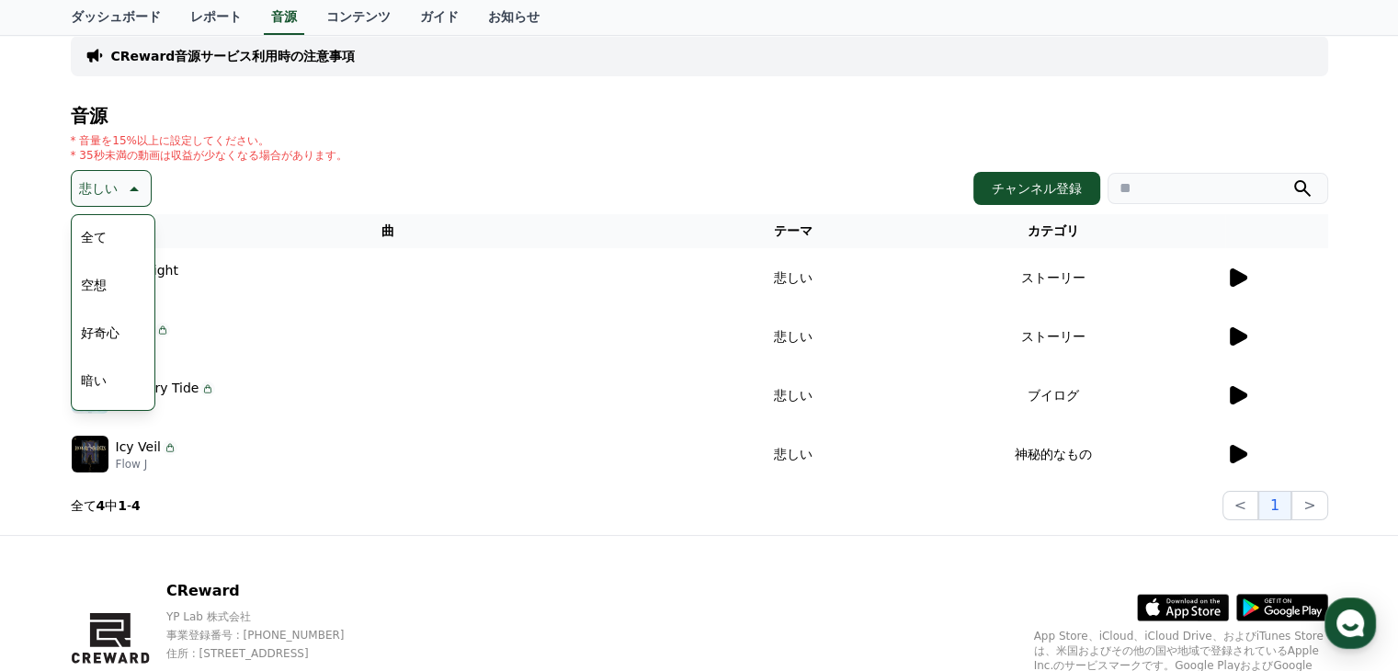
click at [99, 333] on button "好奇心" at bounding box center [100, 332] width 53 height 40
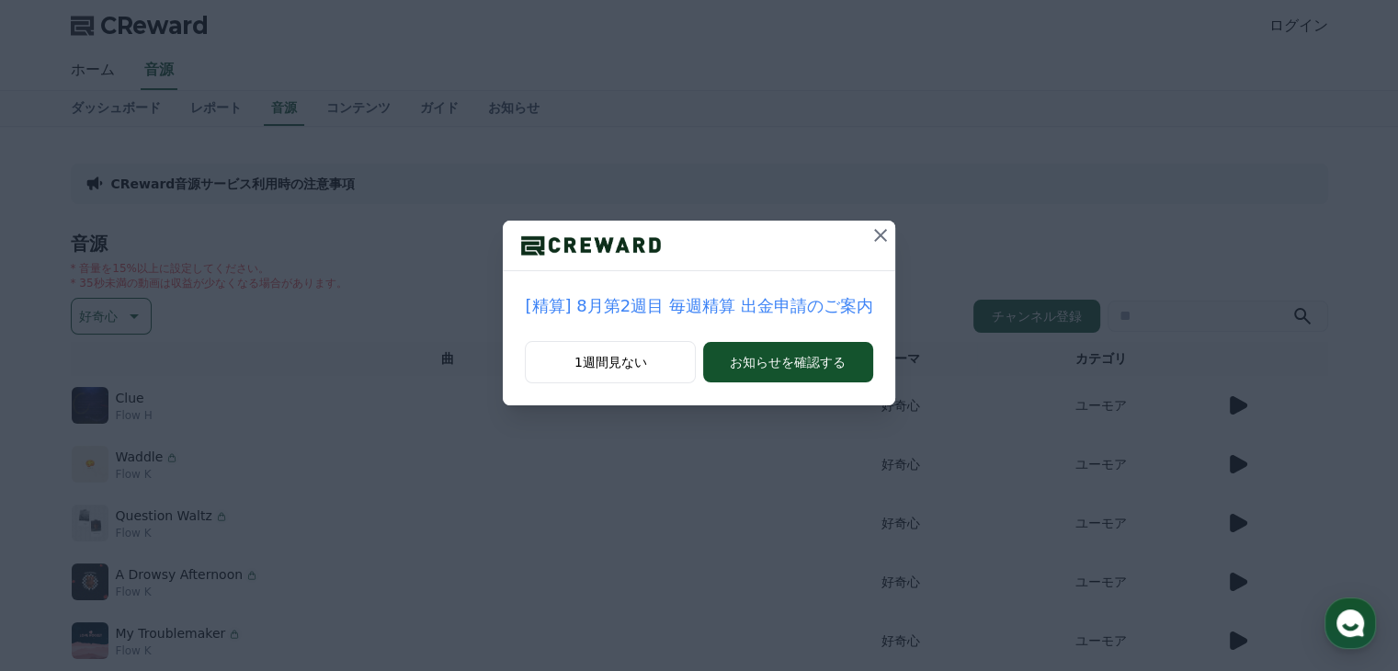
click at [872, 238] on icon at bounding box center [880, 235] width 22 height 22
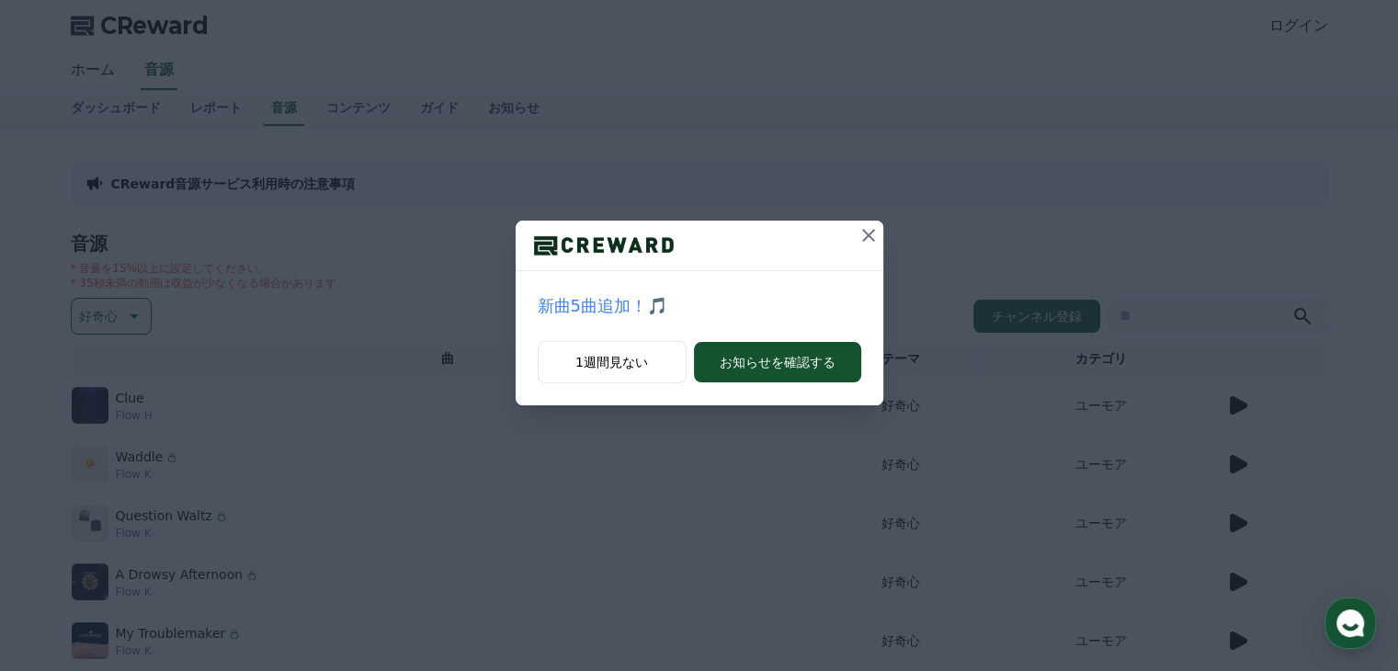
click at [866, 238] on icon at bounding box center [868, 235] width 13 height 13
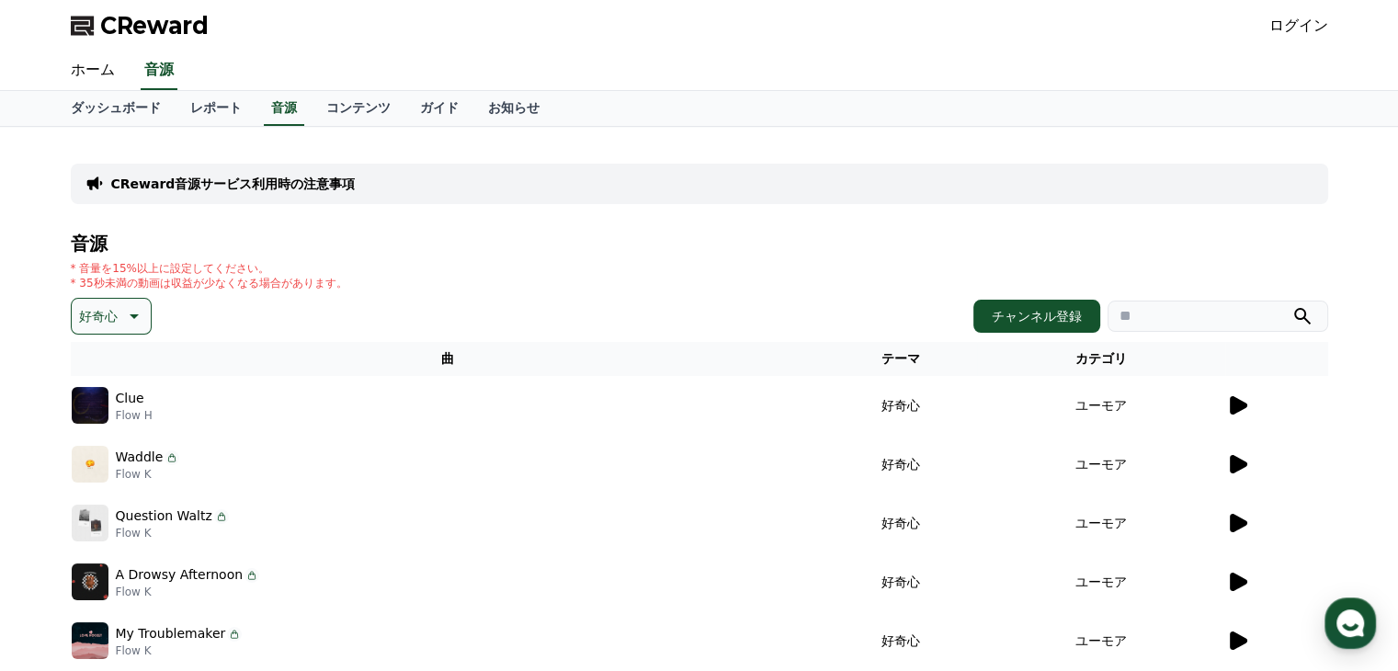
click at [1240, 402] on icon at bounding box center [1238, 405] width 17 height 18
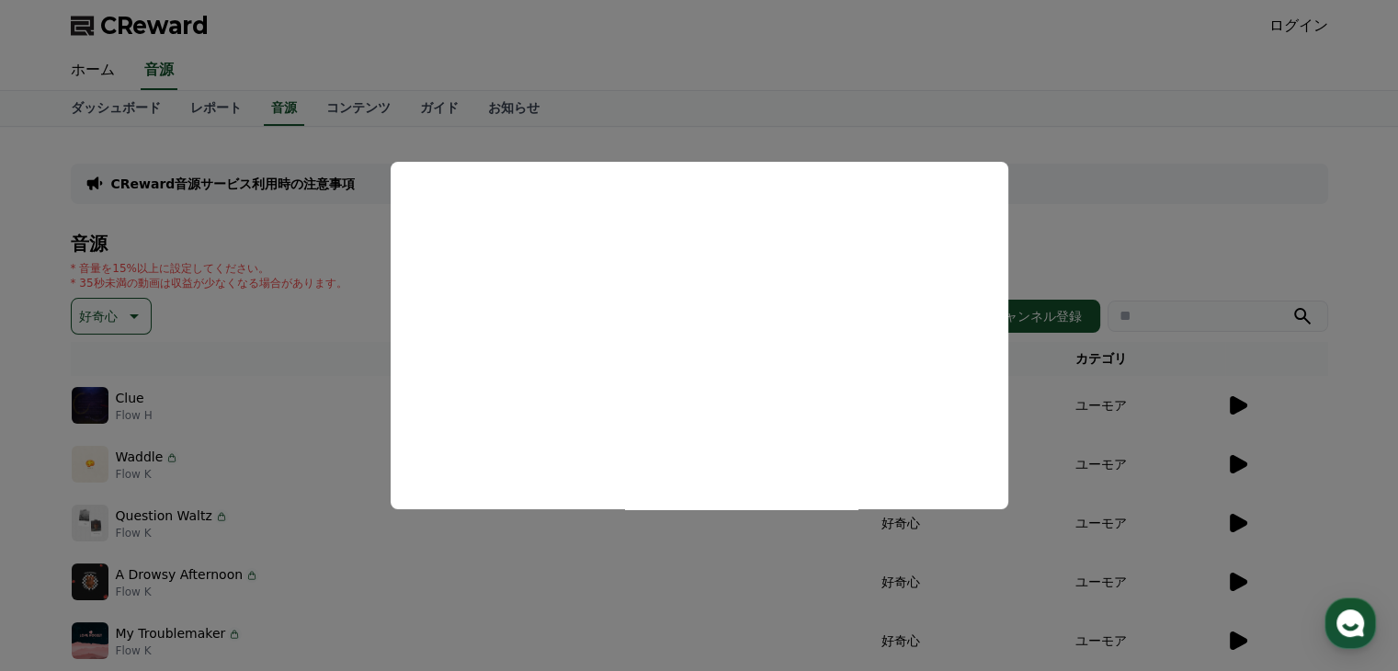
click at [1361, 389] on button "close modal" at bounding box center [699, 335] width 1398 height 671
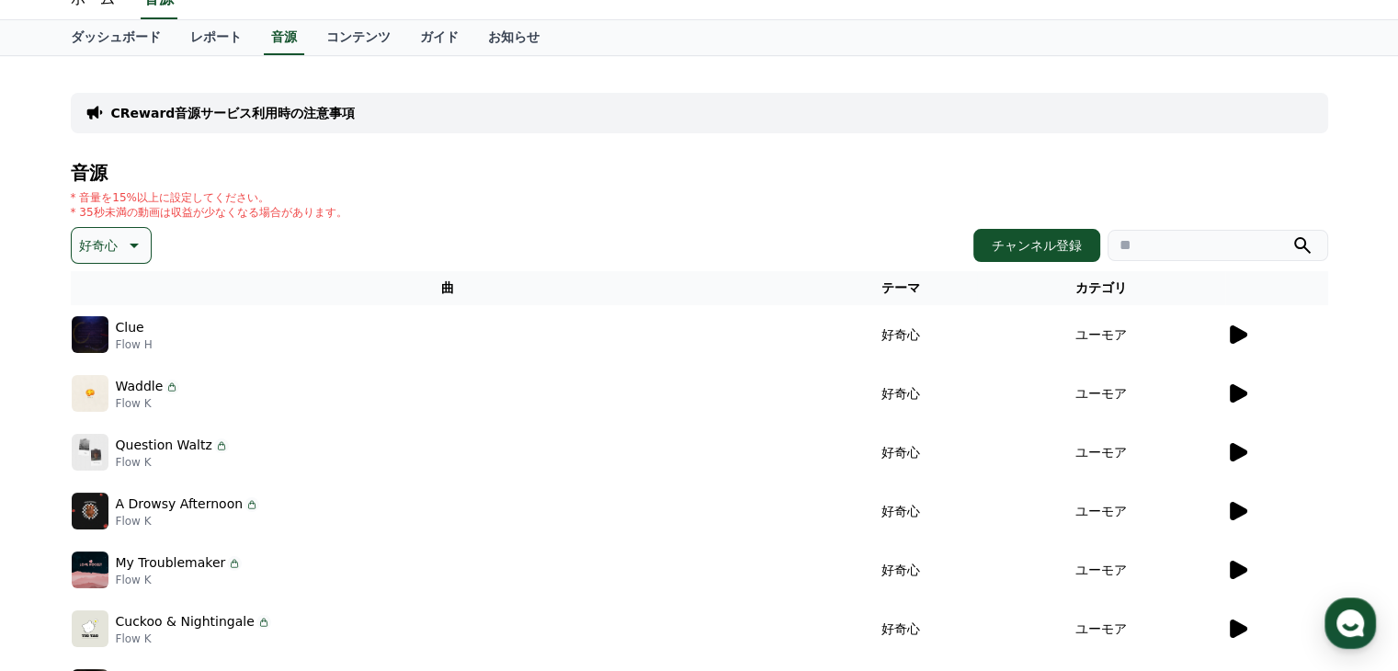
scroll to position [184, 0]
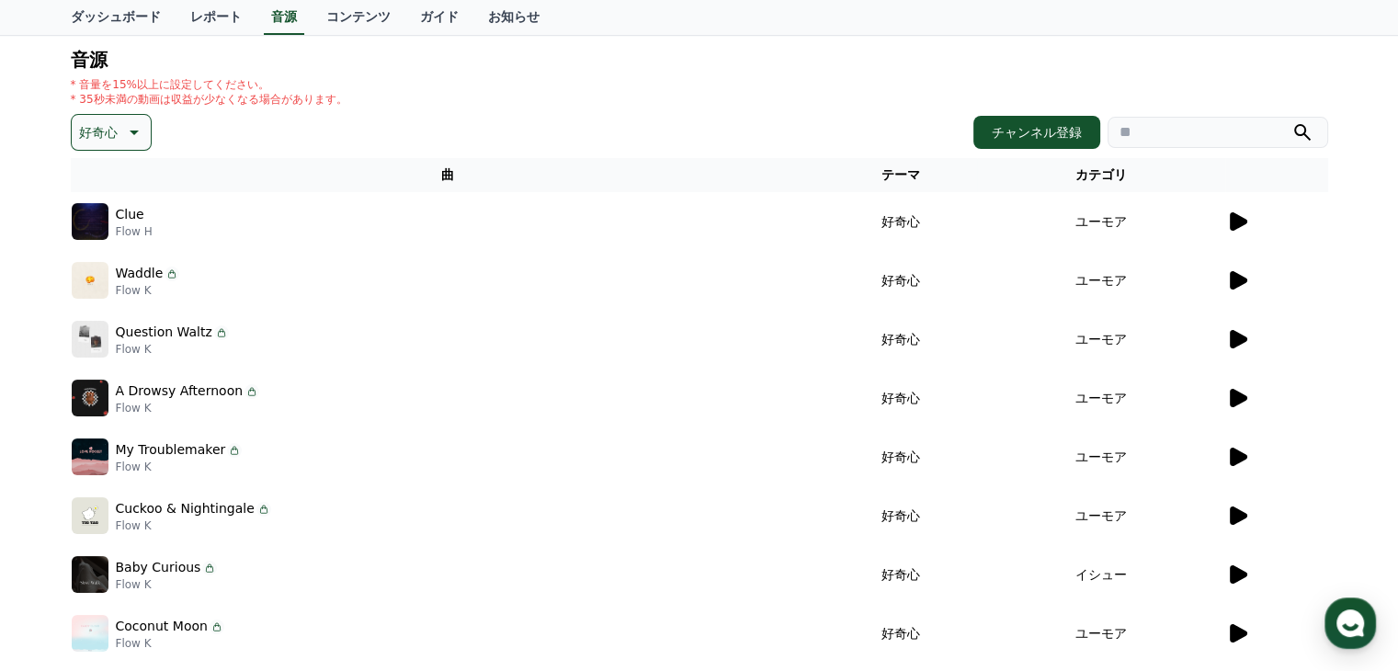
click at [114, 121] on p "好奇心" at bounding box center [98, 132] width 39 height 26
drag, startPoint x: 127, startPoint y: 210, endPoint x: 130, endPoint y: 233, distance: 22.2
drag, startPoint x: 130, startPoint y: 233, endPoint x: 107, endPoint y: 255, distance: 31.8
click at [107, 256] on button "好奇心" at bounding box center [100, 276] width 53 height 40
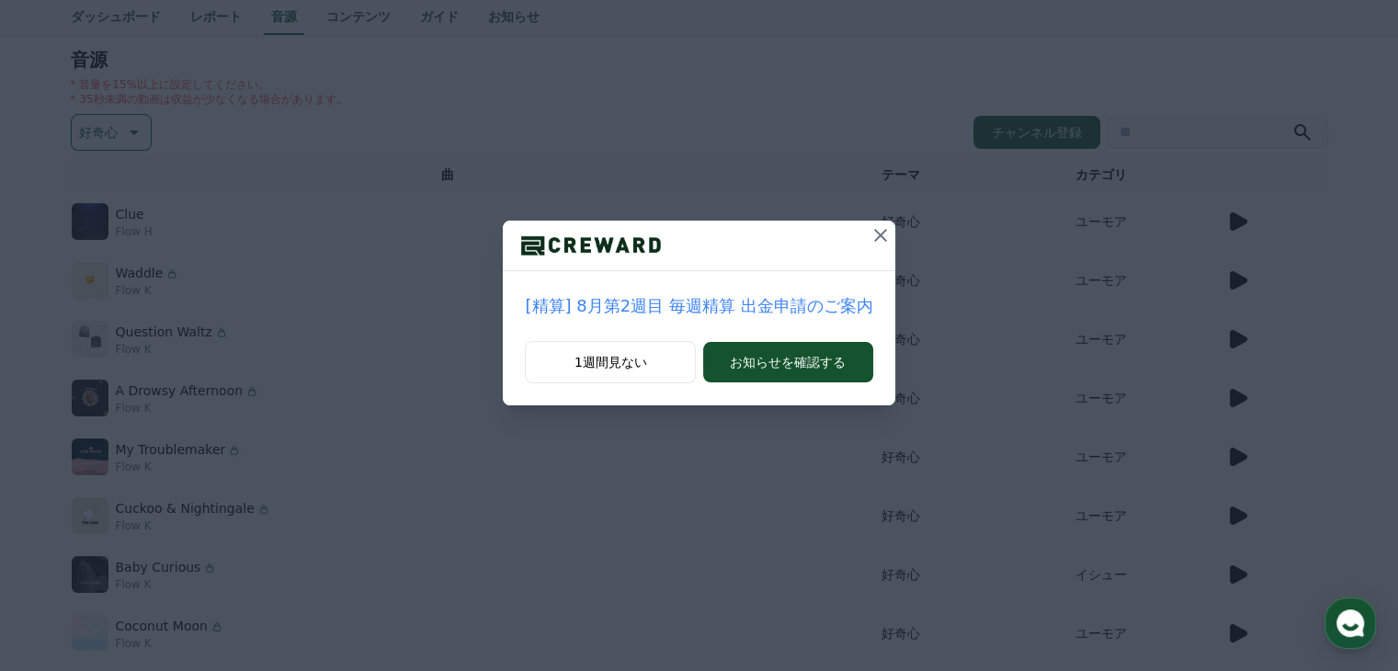
click at [125, 130] on div "[精算] 8月第2週目 毎週精算 出金申請のご案内 1週間見ない お知らせを確認する" at bounding box center [699, 217] width 1398 height 435
click at [874, 237] on icon at bounding box center [880, 235] width 13 height 13
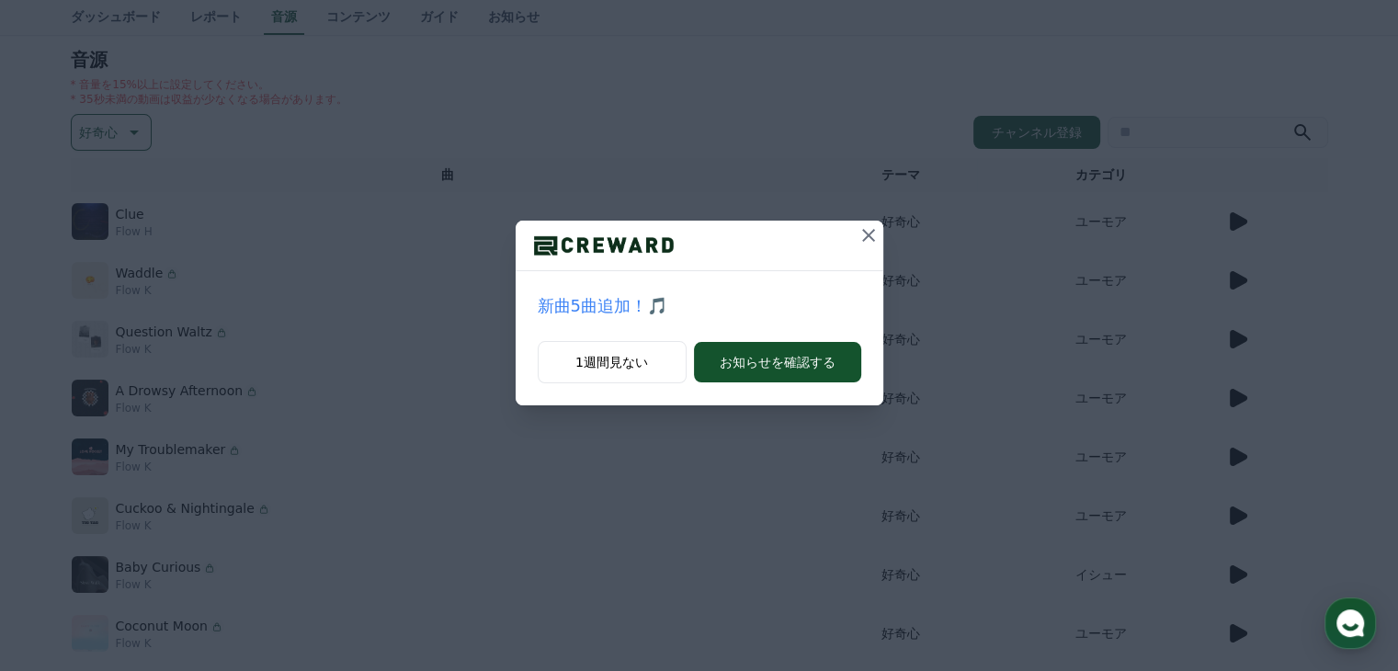
click at [864, 243] on icon at bounding box center [868, 235] width 22 height 22
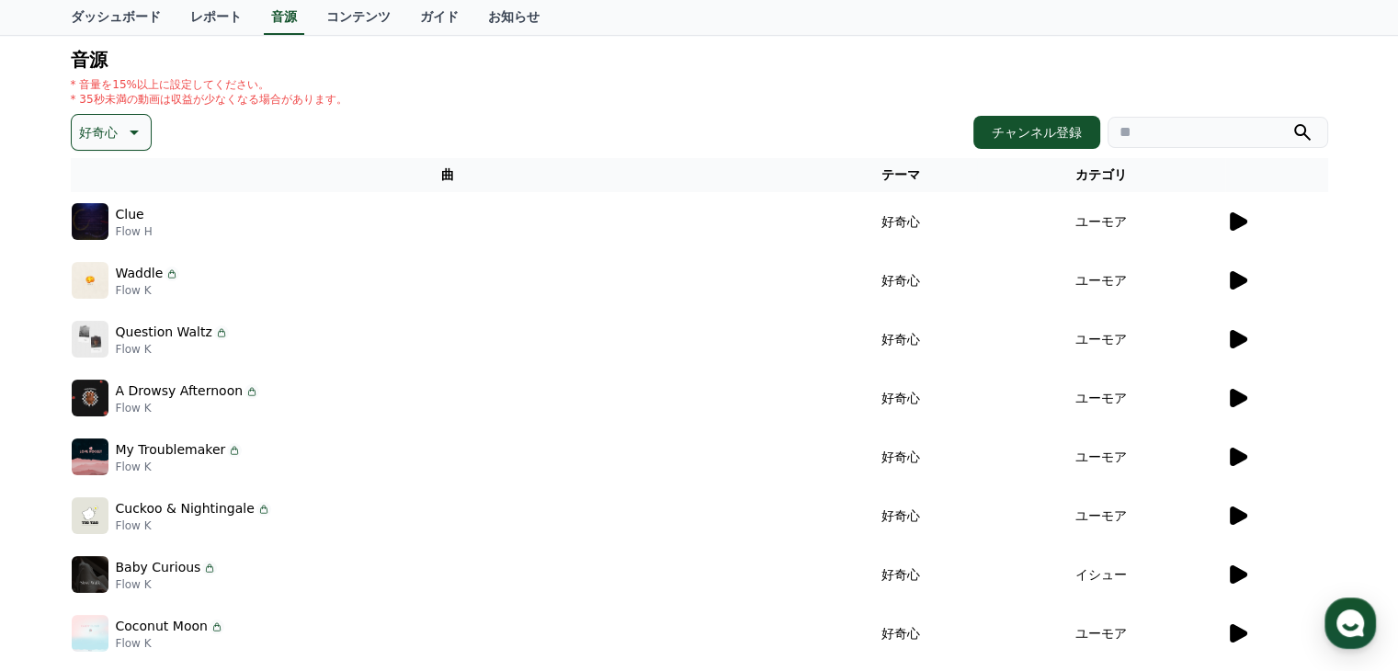
click at [125, 134] on icon at bounding box center [132, 132] width 22 height 22
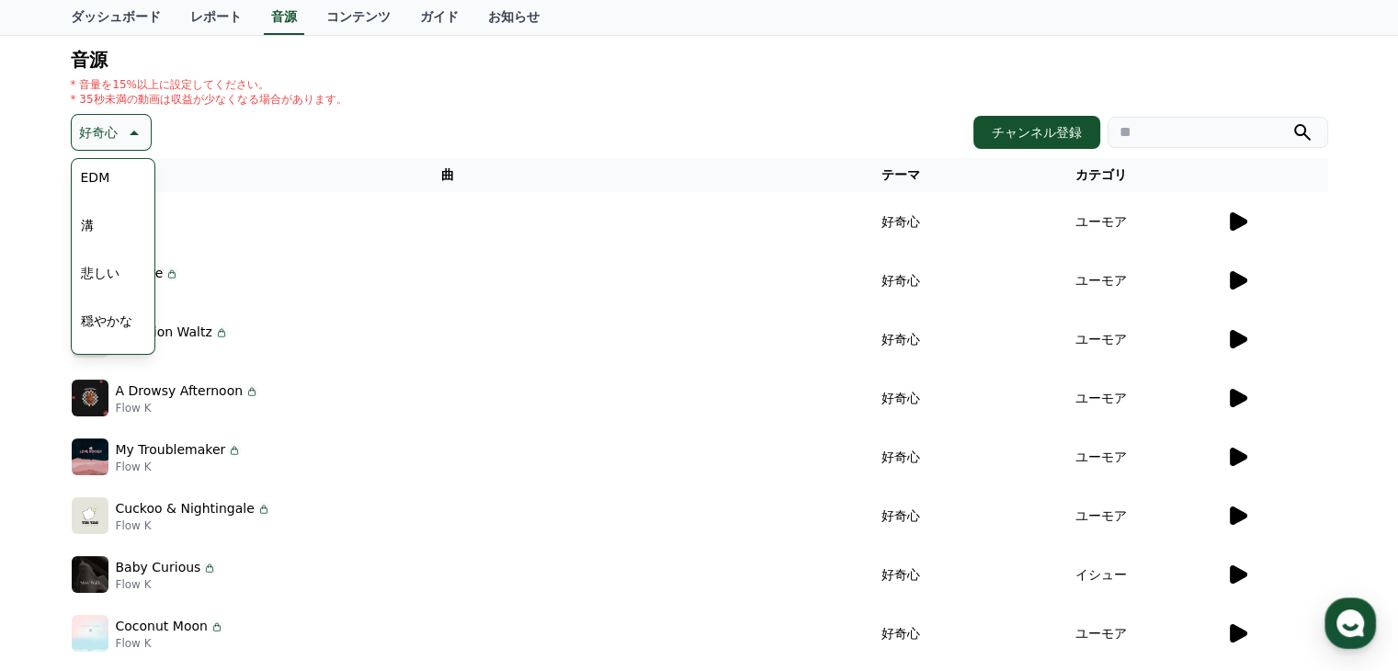
scroll to position [551, 0]
click at [109, 204] on button "EDM" at bounding box center [96, 203] width 44 height 40
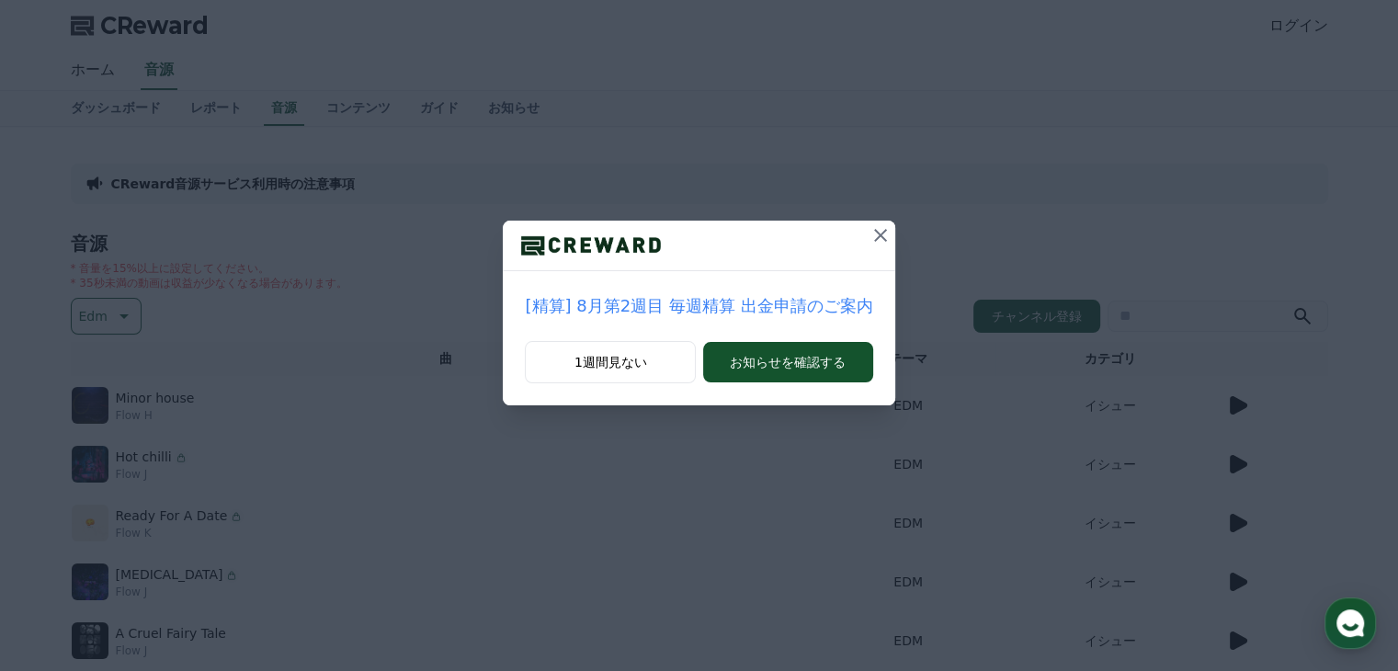
click at [874, 235] on icon at bounding box center [880, 235] width 13 height 13
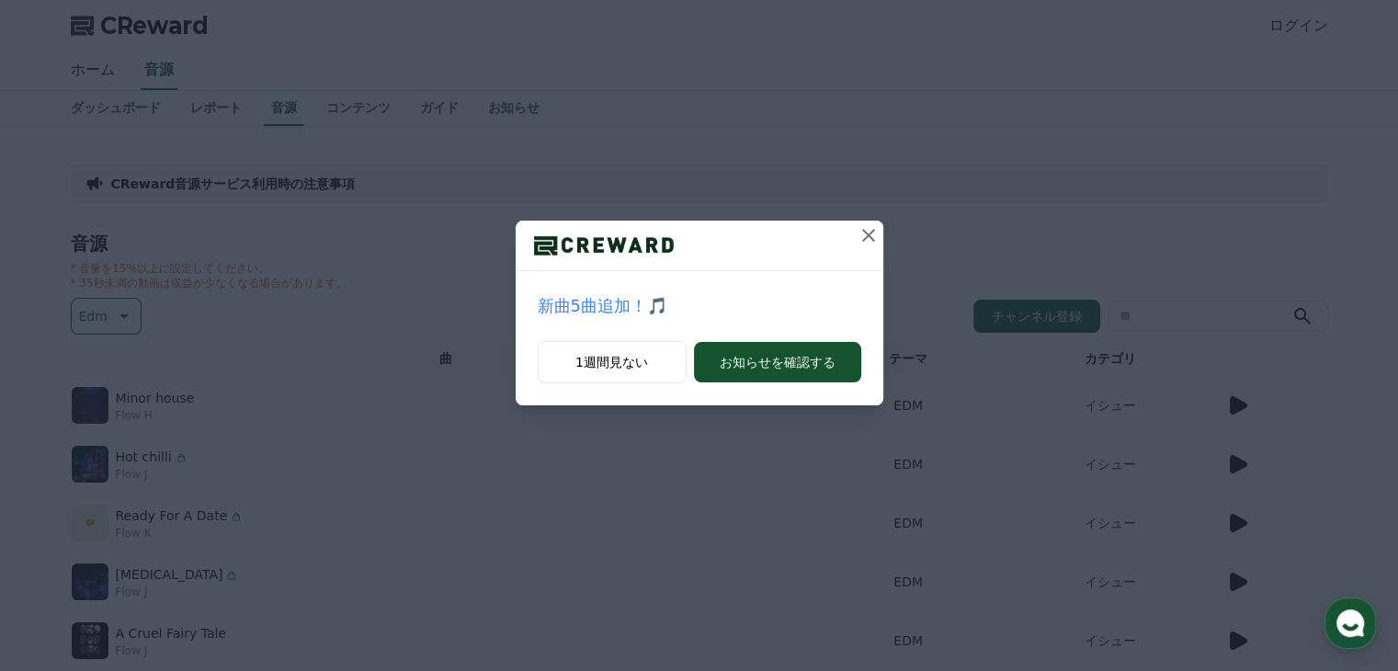
click at [868, 235] on icon at bounding box center [868, 235] width 13 height 13
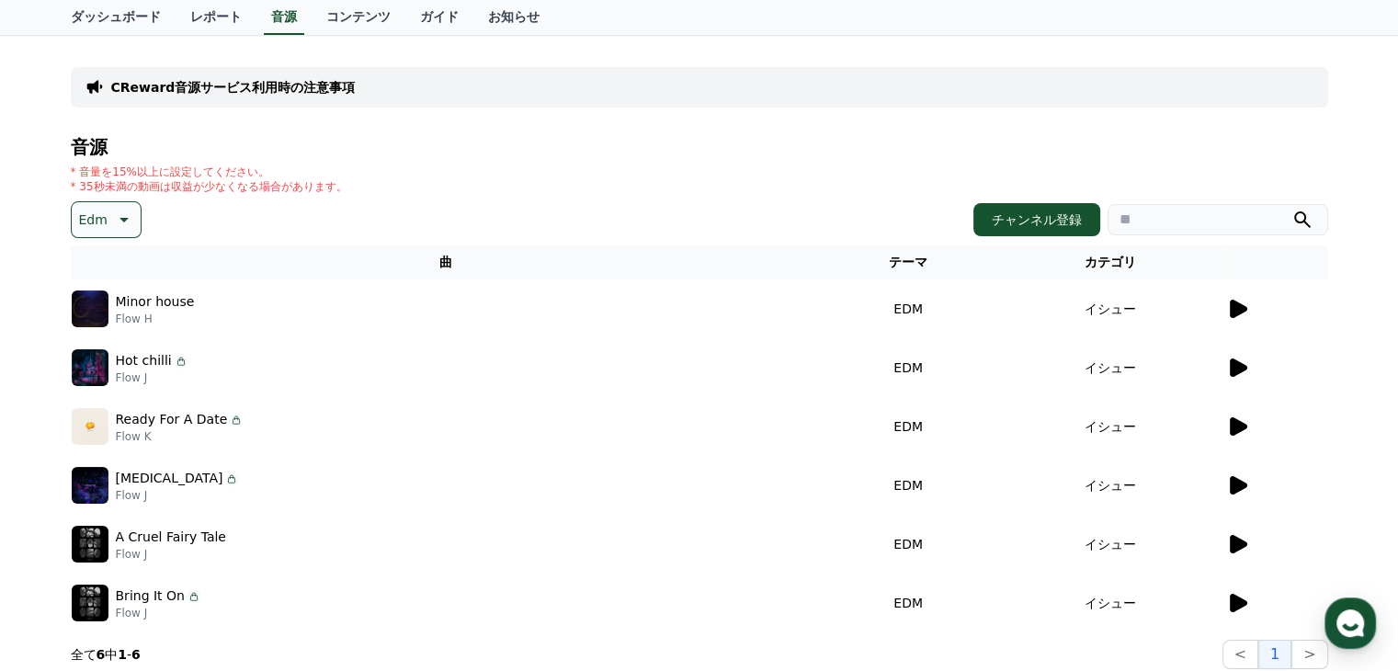
scroll to position [184, 0]
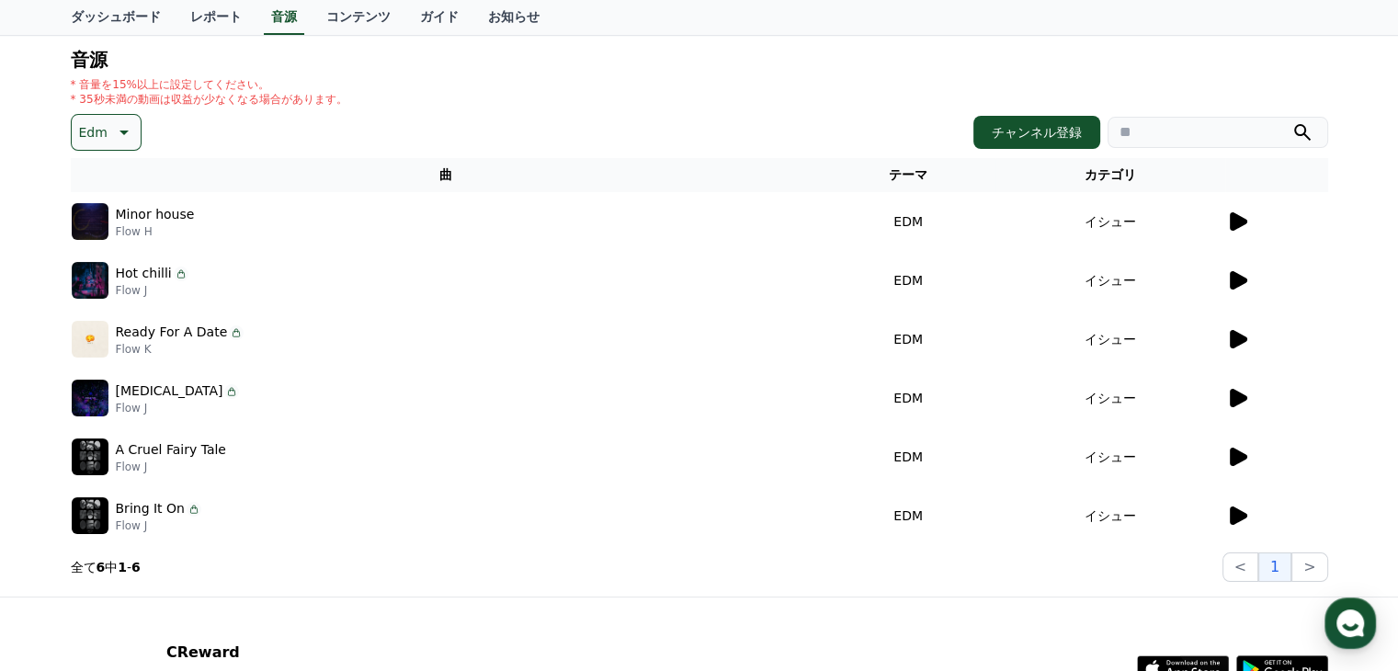
click at [1246, 218] on icon at bounding box center [1237, 221] width 22 height 22
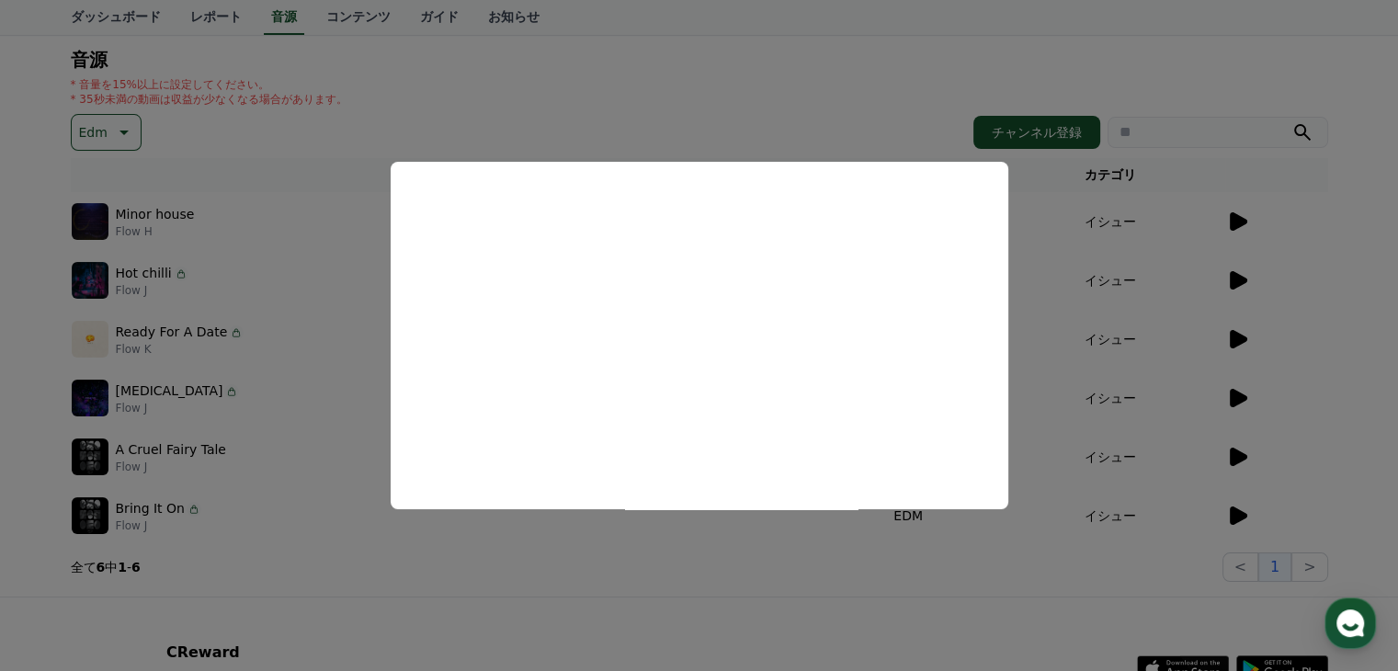
click at [1327, 287] on button "close modal" at bounding box center [699, 335] width 1398 height 671
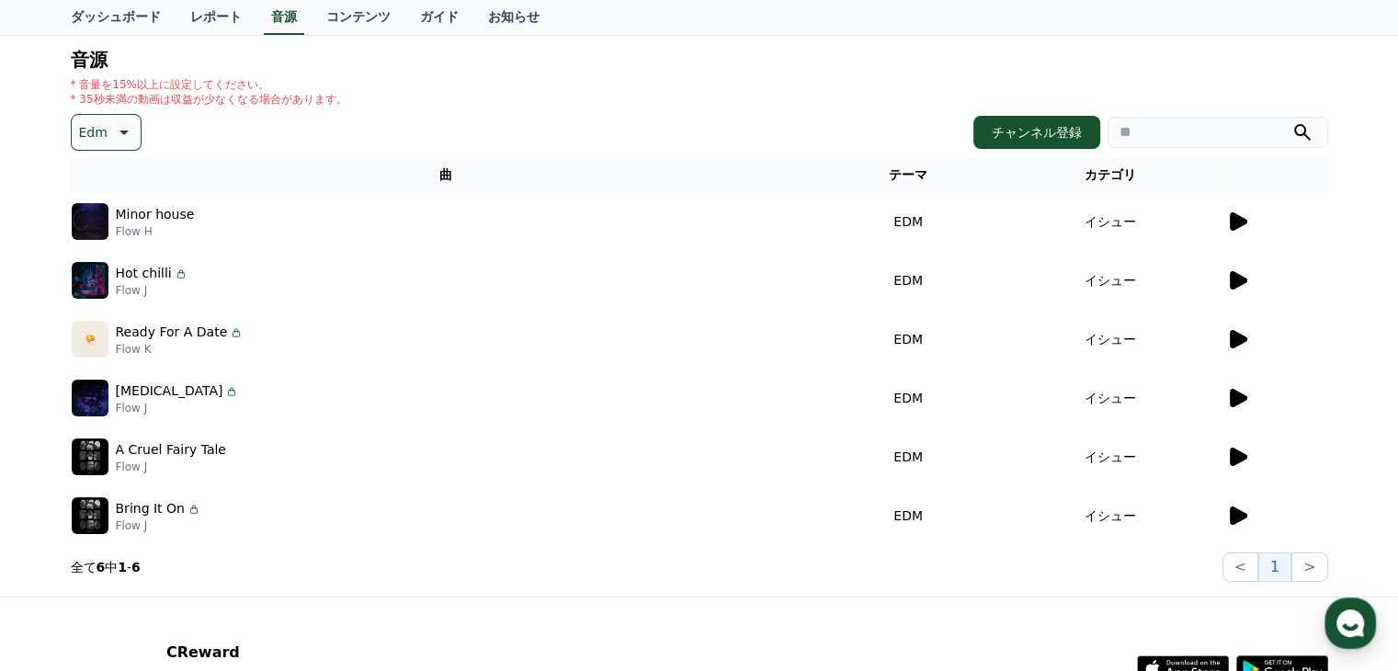
click at [1235, 281] on icon at bounding box center [1238, 280] width 17 height 18
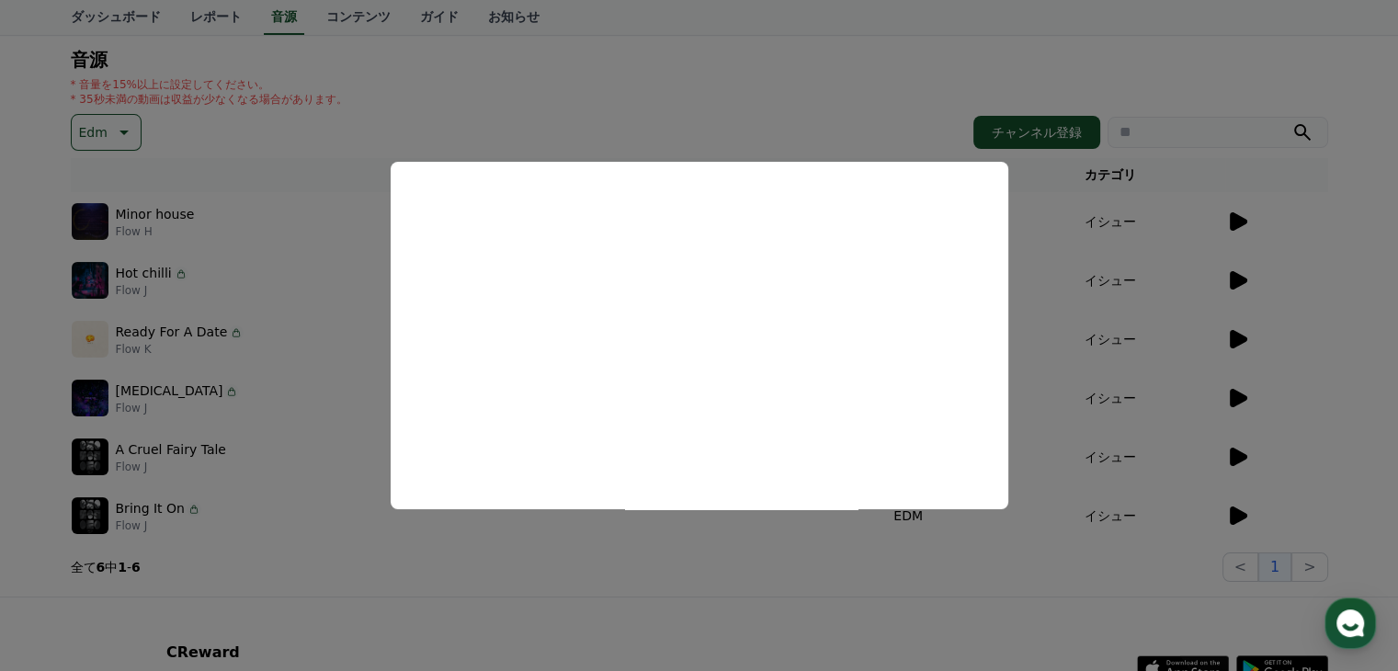
click at [1306, 349] on button "close modal" at bounding box center [699, 335] width 1398 height 671
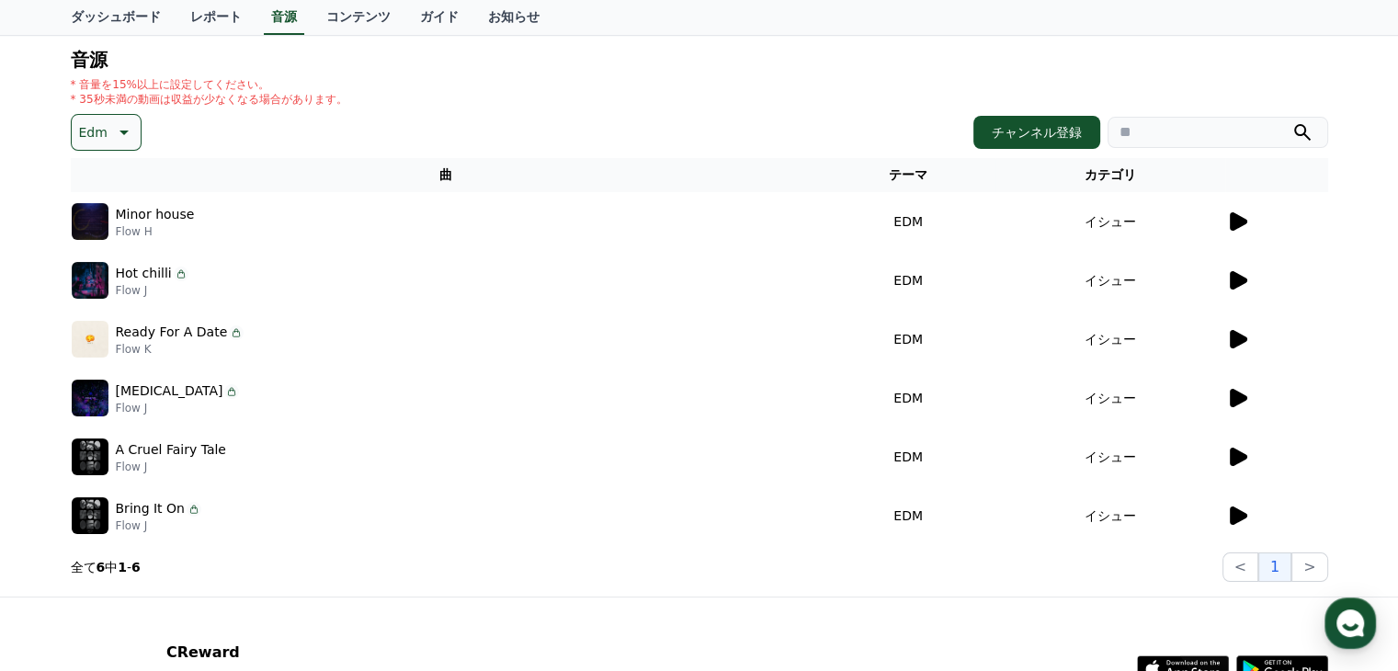
click at [1228, 343] on icon at bounding box center [1237, 339] width 22 height 22
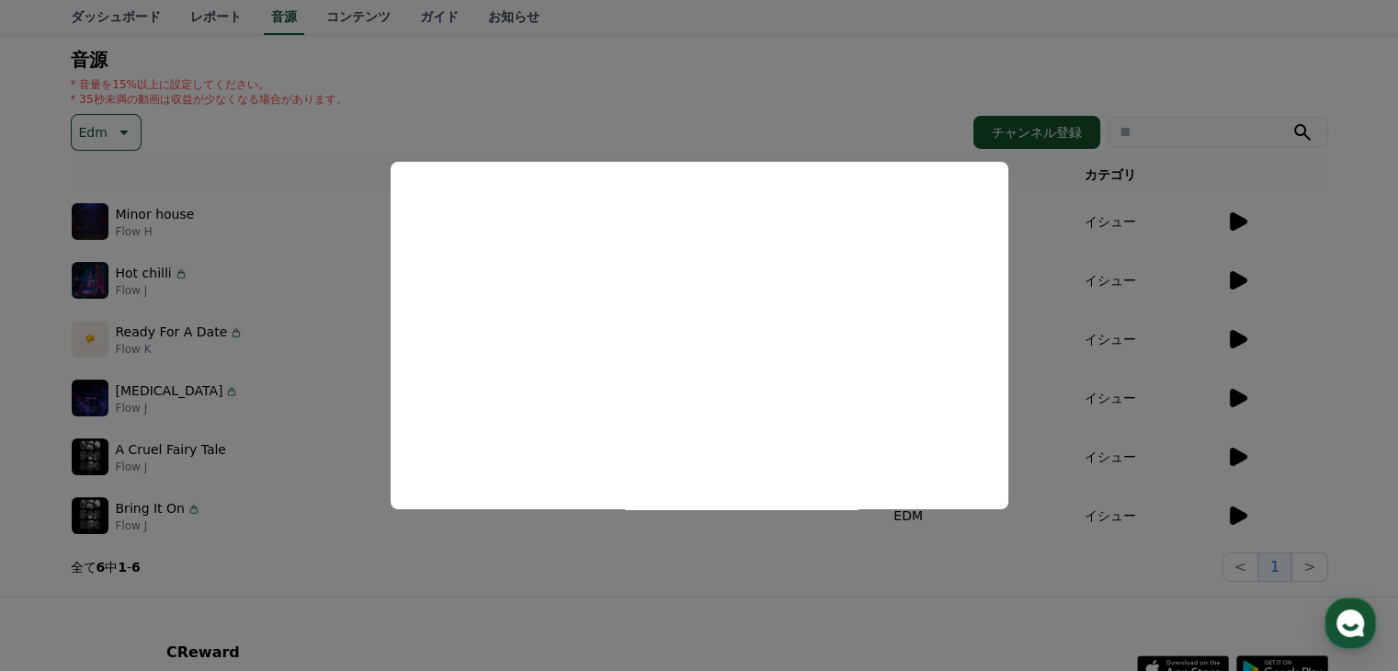
click at [1315, 376] on button "close modal" at bounding box center [699, 335] width 1398 height 671
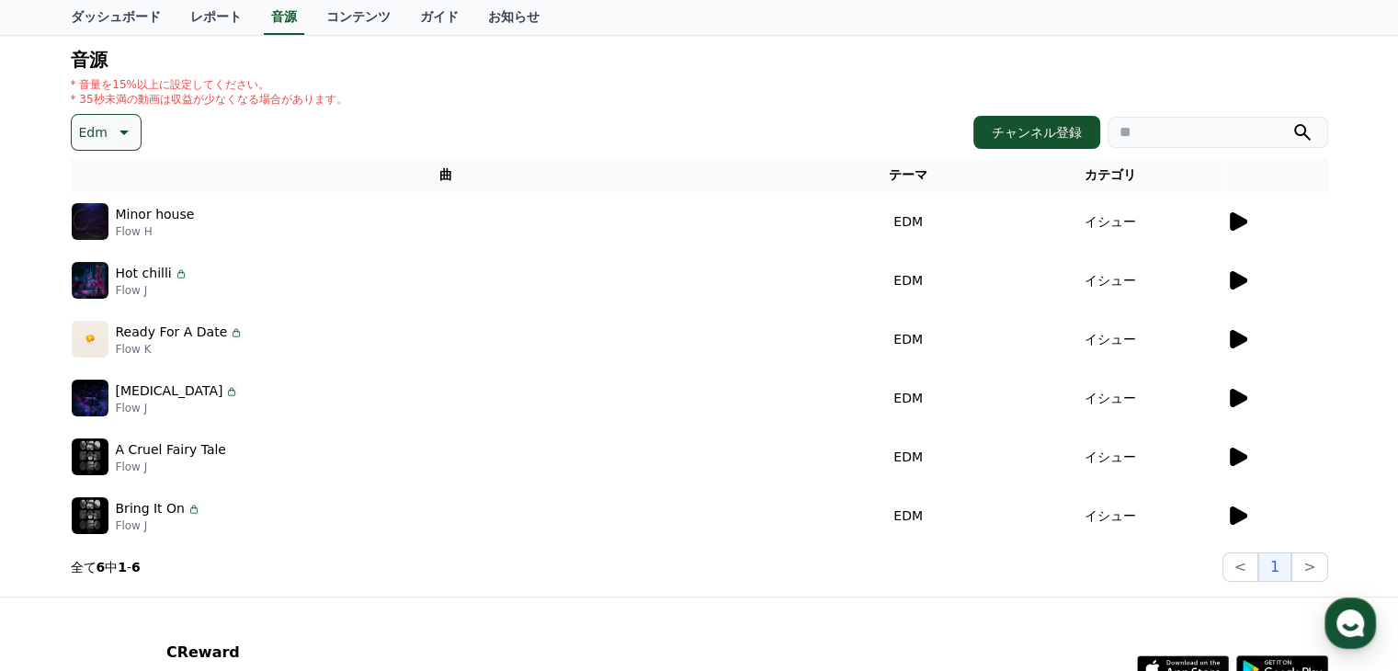
click at [1235, 398] on icon at bounding box center [1238, 398] width 17 height 18
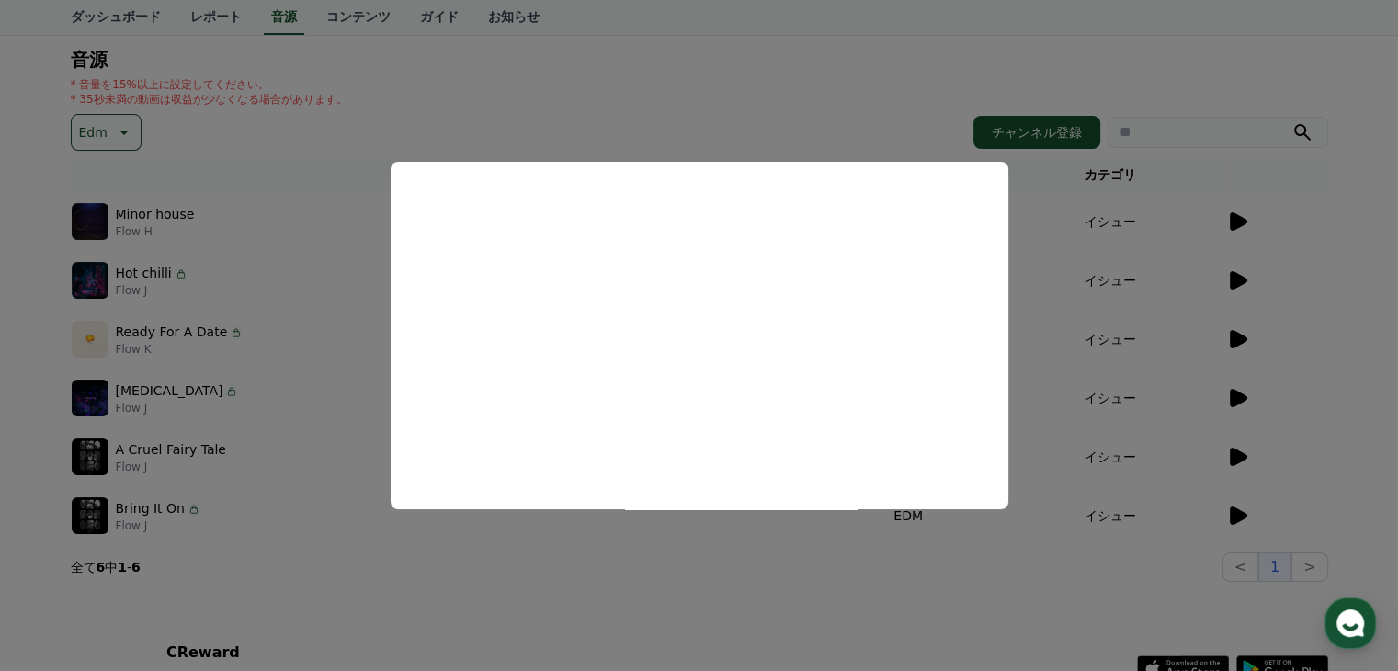
click at [1339, 447] on button "close modal" at bounding box center [699, 335] width 1398 height 671
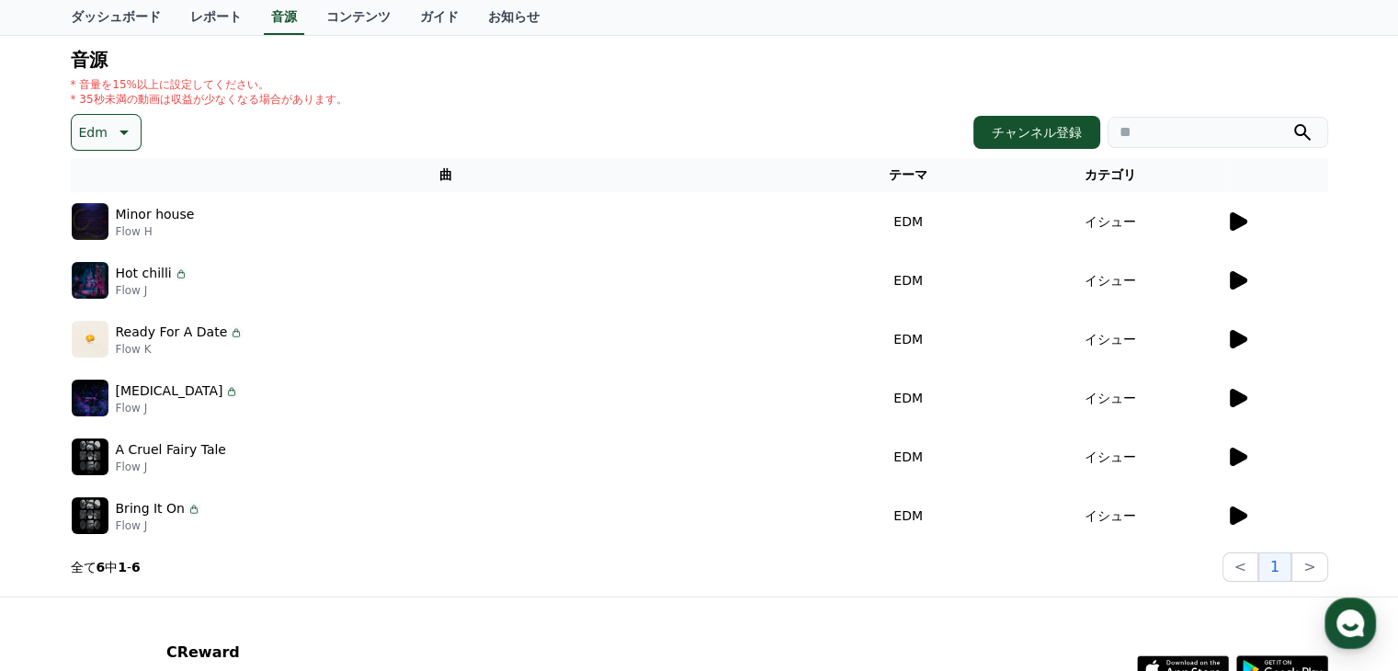
click at [1235, 458] on icon at bounding box center [1238, 457] width 17 height 18
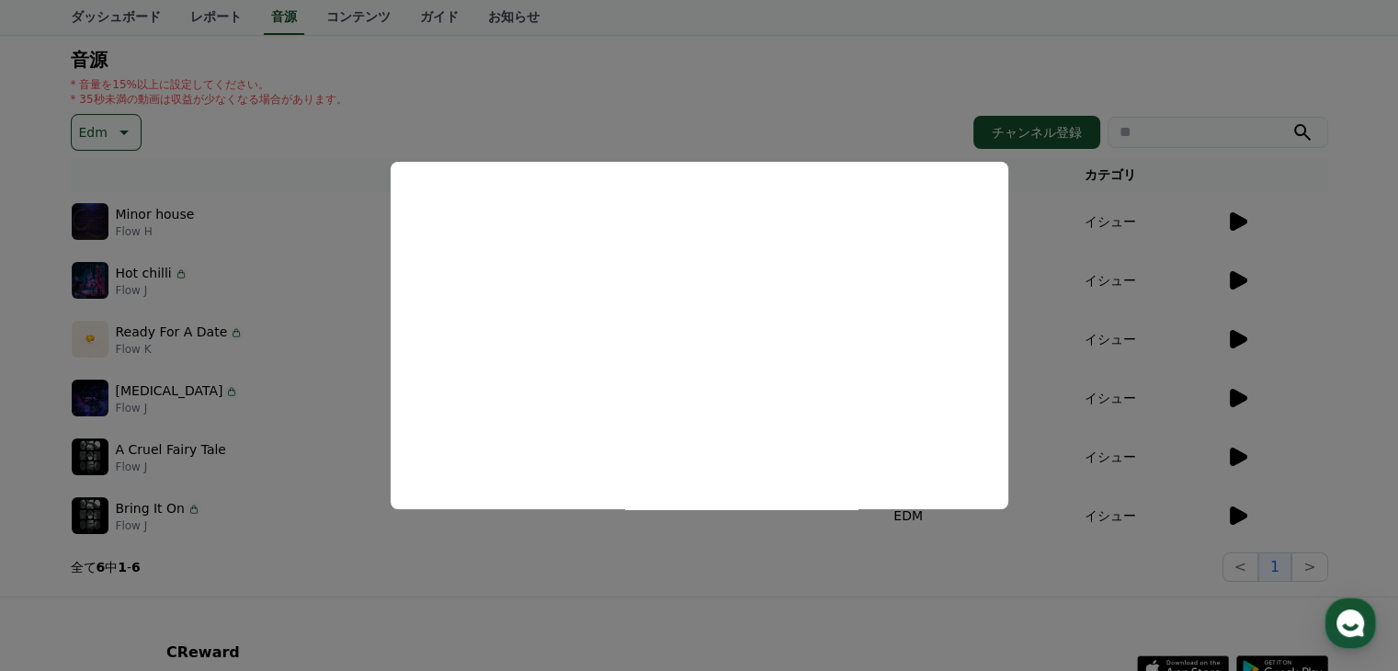
click at [1276, 498] on button "close modal" at bounding box center [699, 335] width 1398 height 671
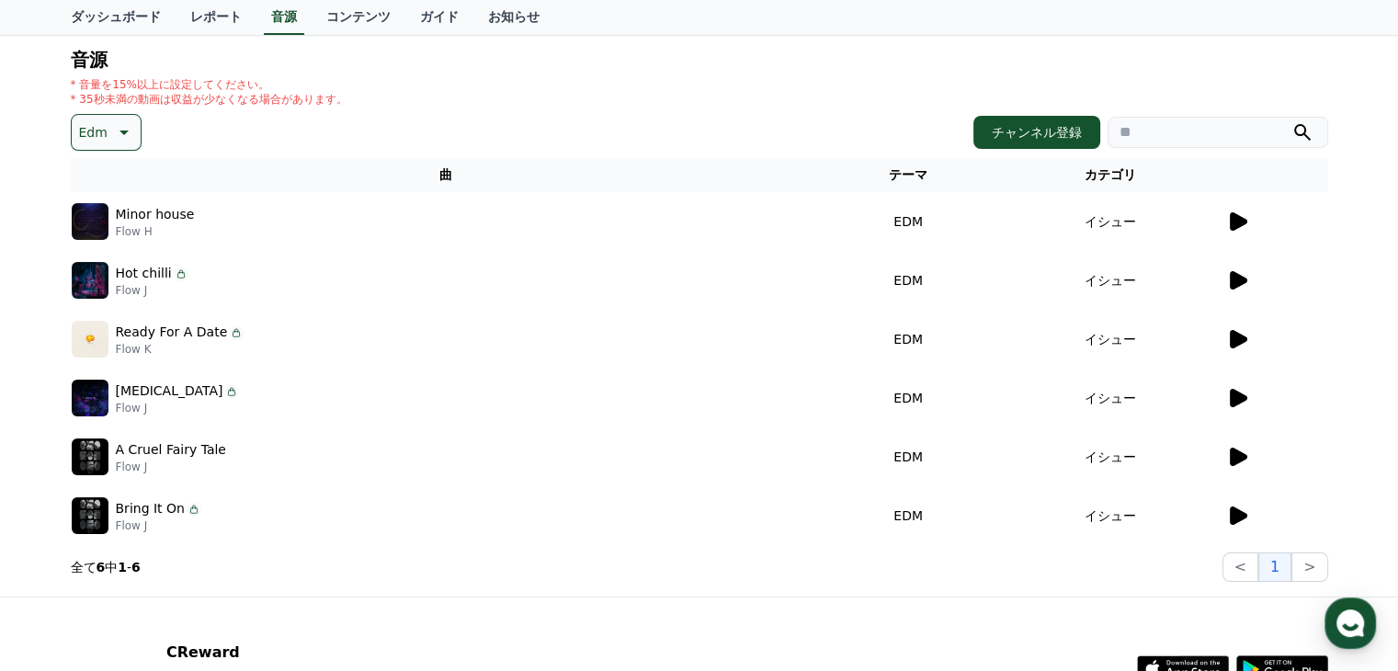
click at [1233, 516] on icon at bounding box center [1238, 515] width 17 height 18
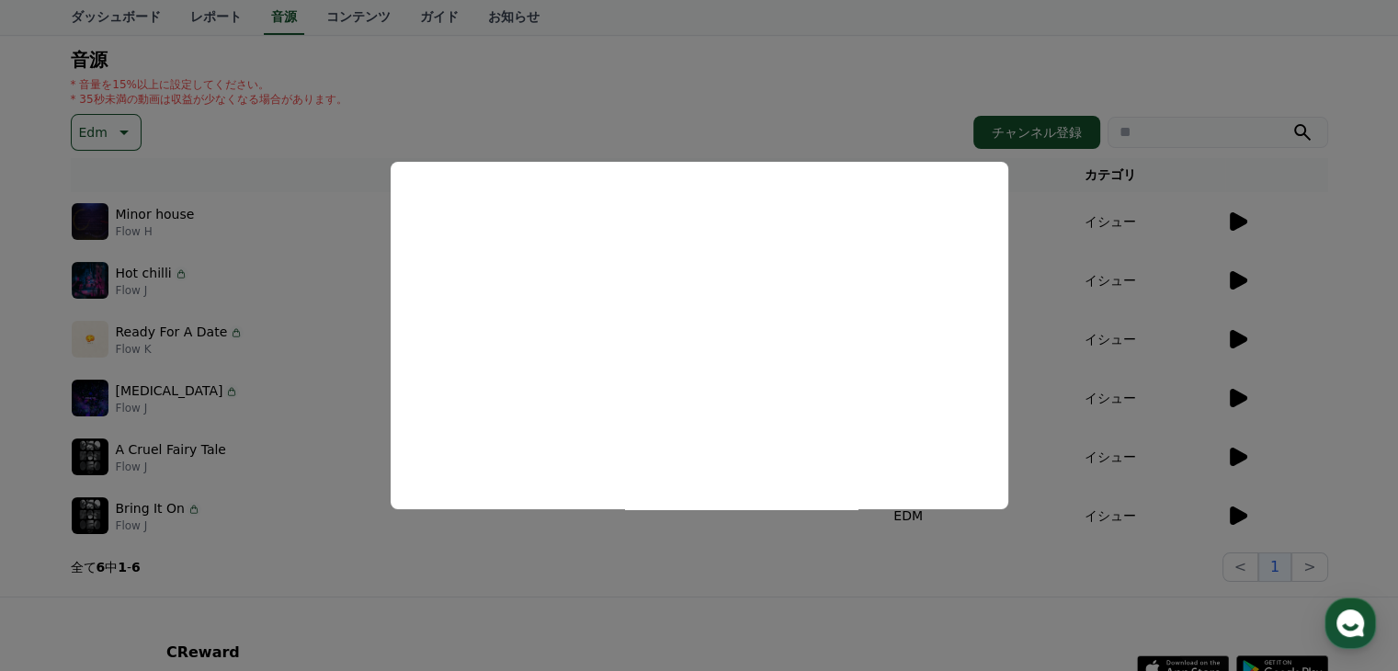
click at [1293, 423] on button "close modal" at bounding box center [699, 335] width 1398 height 671
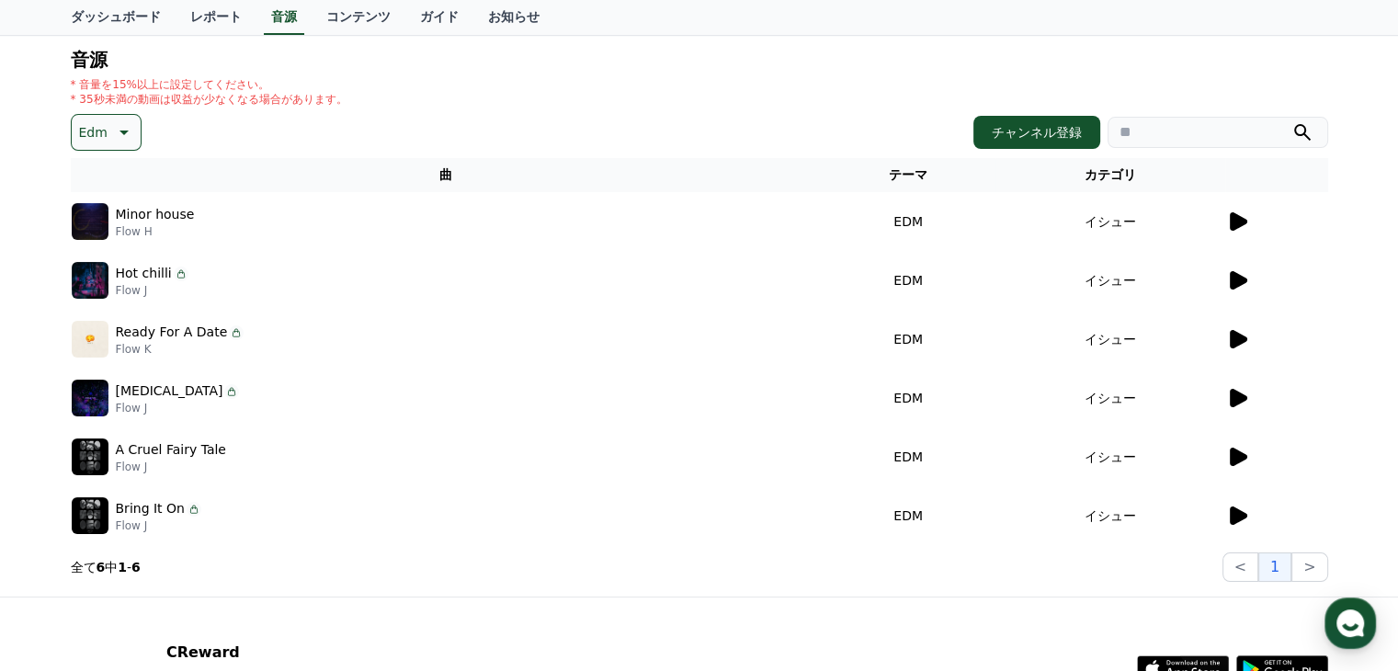
click at [1229, 523] on icon at bounding box center [1237, 516] width 22 height 22
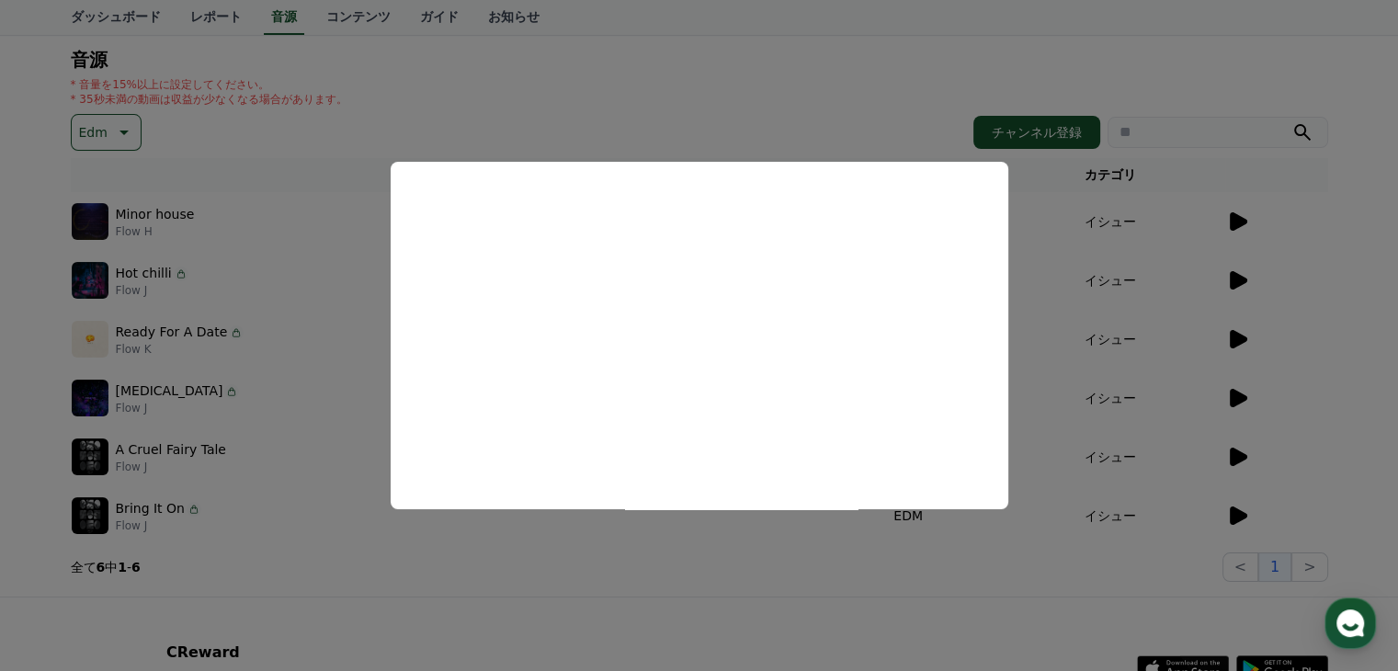
click at [1299, 416] on button "close modal" at bounding box center [699, 335] width 1398 height 671
